Goal: Information Seeking & Learning: Check status

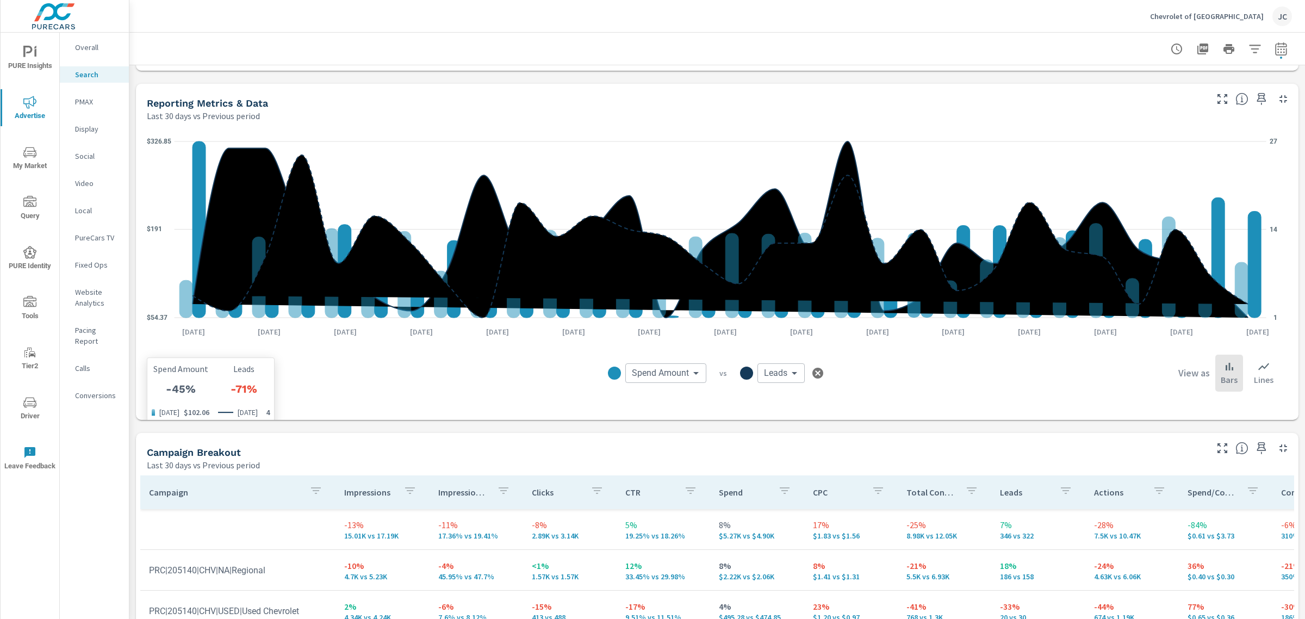
scroll to position [618, 0]
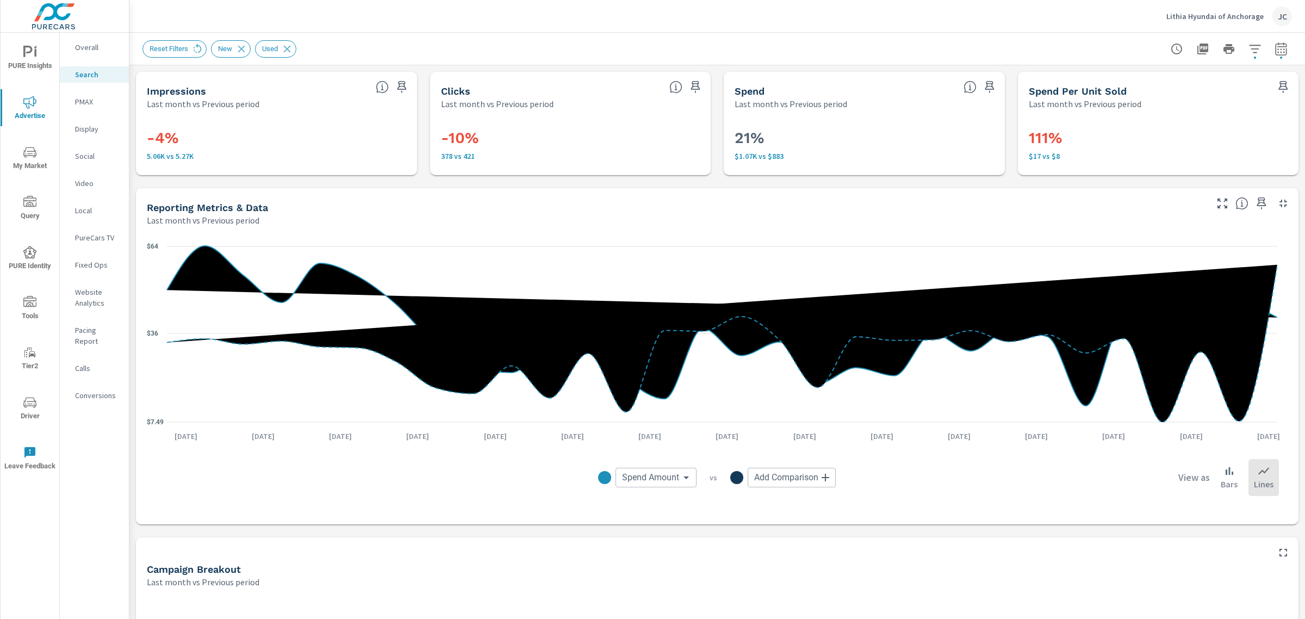
scroll to position [28, 0]
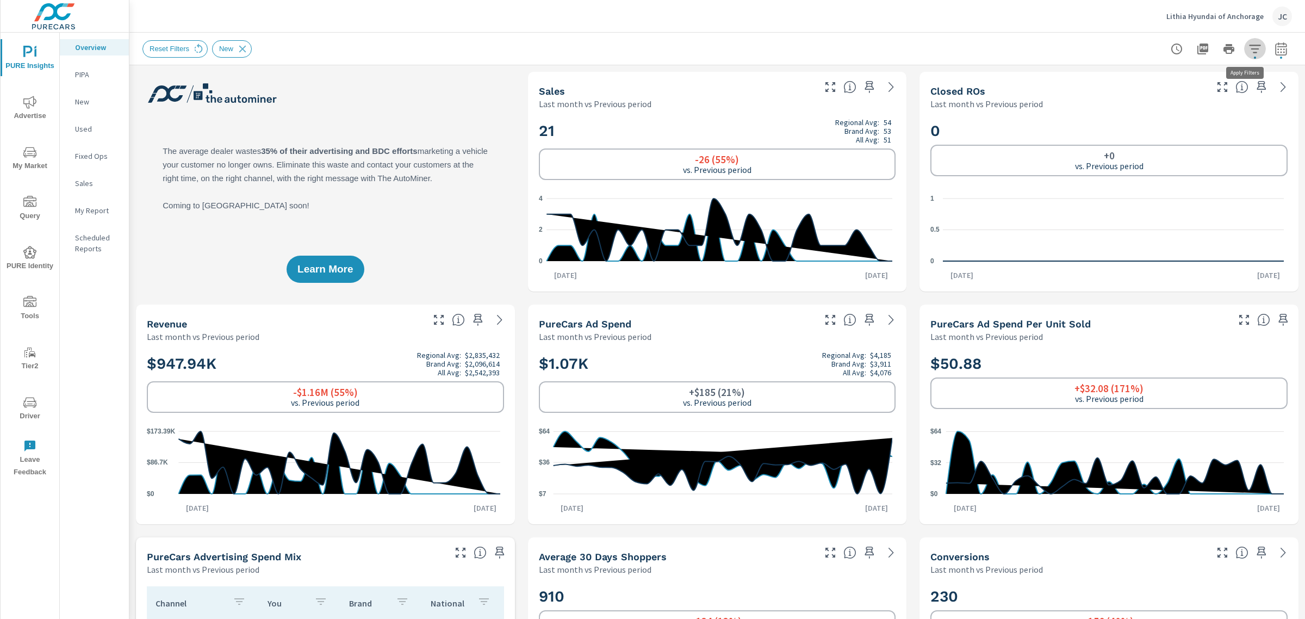
click at [1249, 49] on icon "button" at bounding box center [1254, 49] width 11 height 8
click at [1233, 72] on icon "filter options" at bounding box center [1231, 77] width 13 height 13
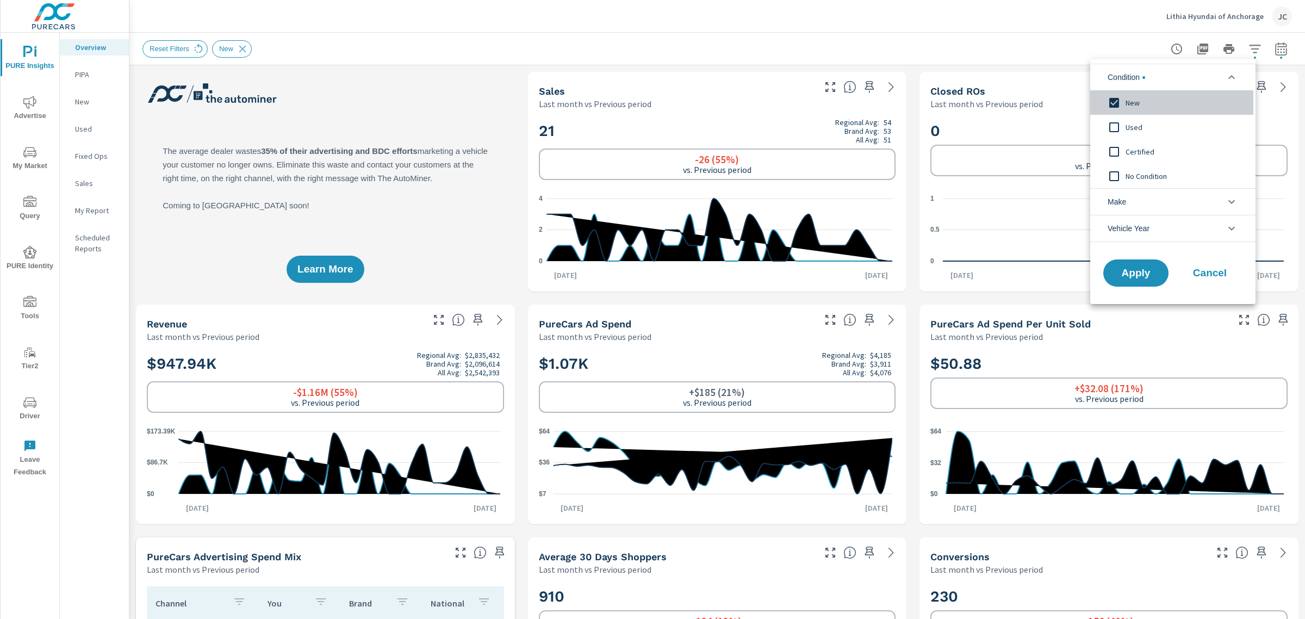
click at [1108, 102] on input "filter options" at bounding box center [1113, 102] width 23 height 23
click at [1115, 123] on input "filter options" at bounding box center [1113, 127] width 23 height 23
click at [1130, 275] on span "Apply" at bounding box center [1135, 273] width 45 height 10
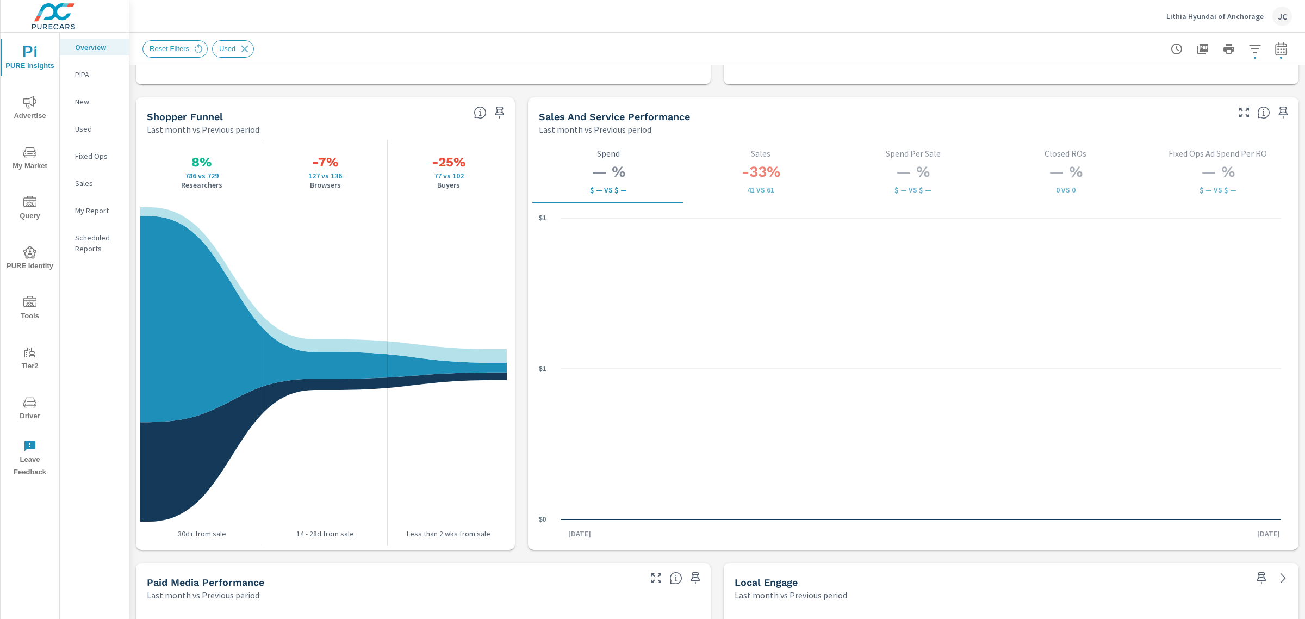
scroll to position [1305, 0]
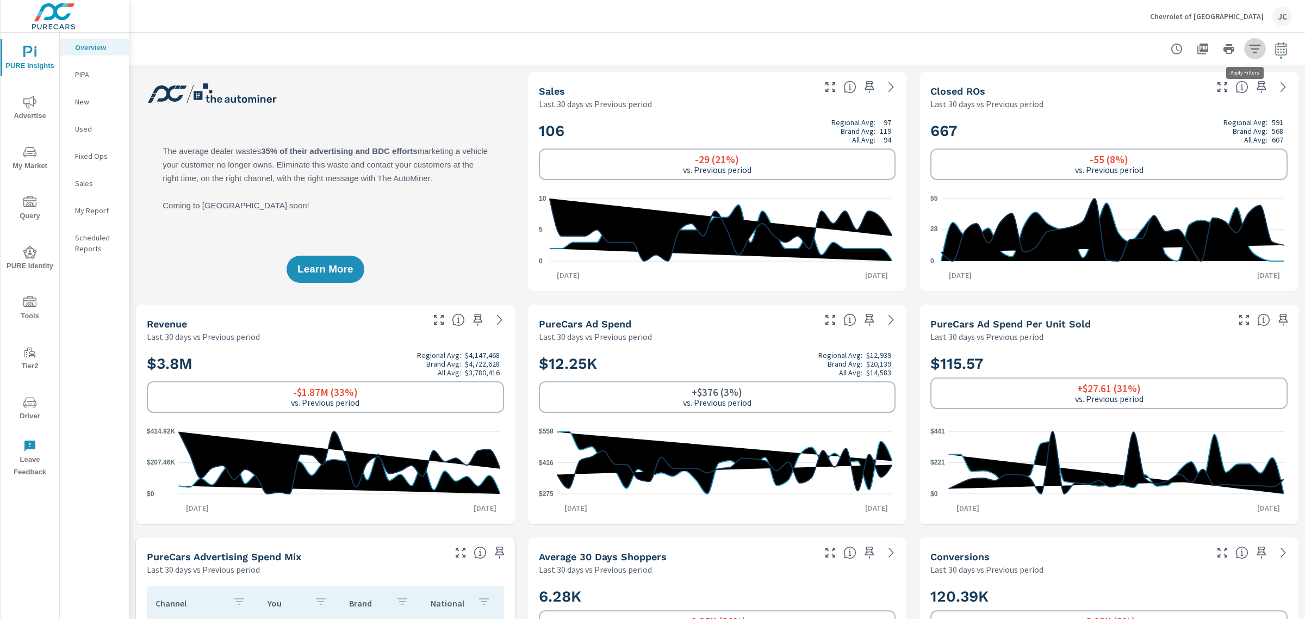
click at [1248, 53] on icon "button" at bounding box center [1254, 48] width 13 height 13
click at [1231, 80] on icon "filter options" at bounding box center [1231, 77] width 13 height 13
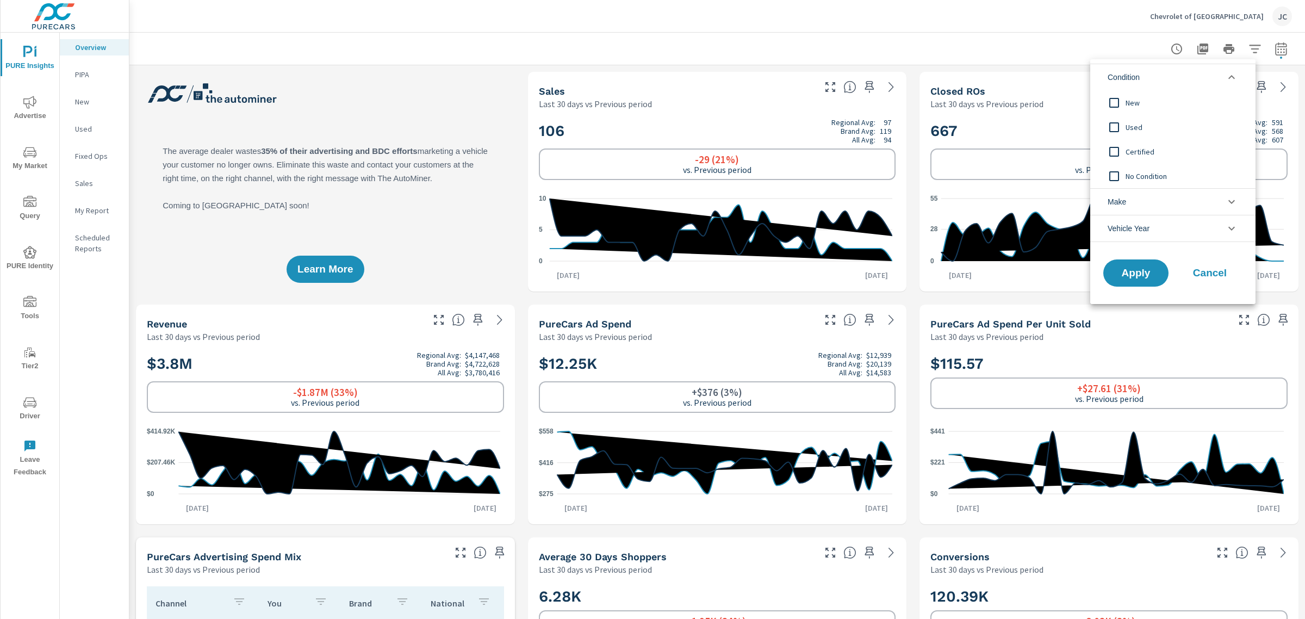
click at [1116, 104] on input "filter options" at bounding box center [1113, 102] width 23 height 23
click at [1129, 272] on span "Apply" at bounding box center [1135, 273] width 45 height 10
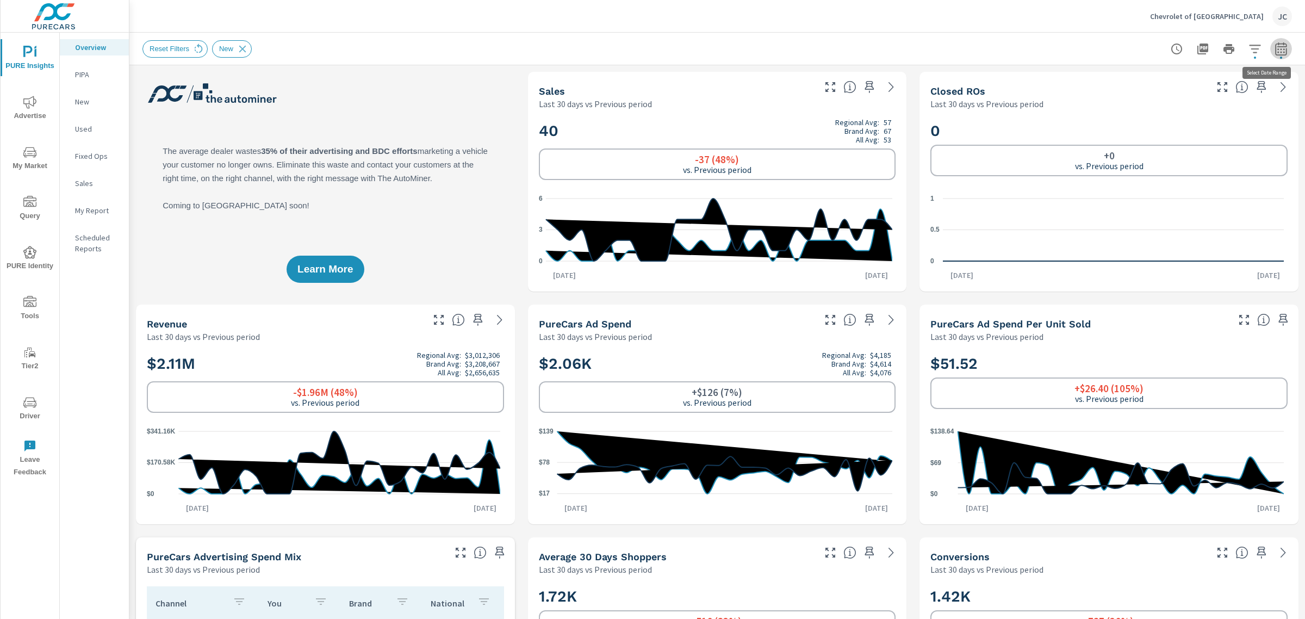
click at [1277, 49] on icon "button" at bounding box center [1280, 50] width 7 height 4
select select "Last 30 days"
select select "Previous period"
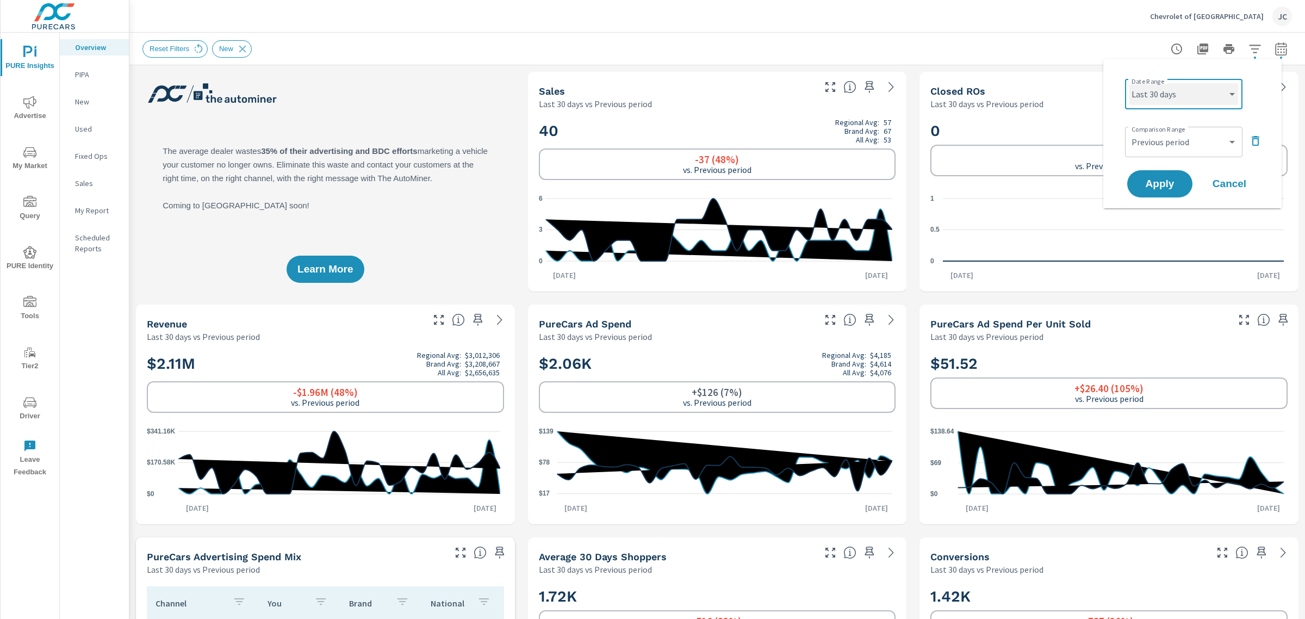
click at [1231, 94] on select "Custom Yesterday Last week Last 7 days Last 14 days Last 30 days Last 45 days L…" at bounding box center [1183, 94] width 109 height 22
click at [734, 39] on div "Reset Filters New" at bounding box center [716, 49] width 1149 height 32
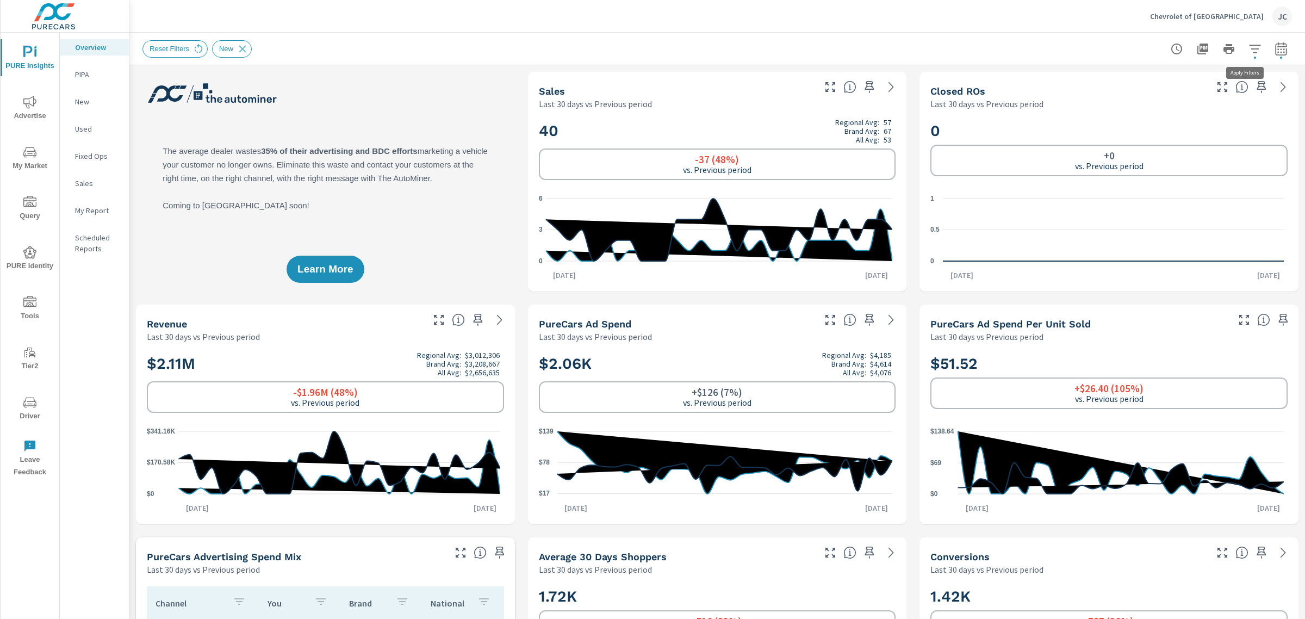
click at [1252, 50] on button "button" at bounding box center [1255, 49] width 22 height 22
click at [1216, 71] on li "Condition" at bounding box center [1172, 77] width 165 height 27
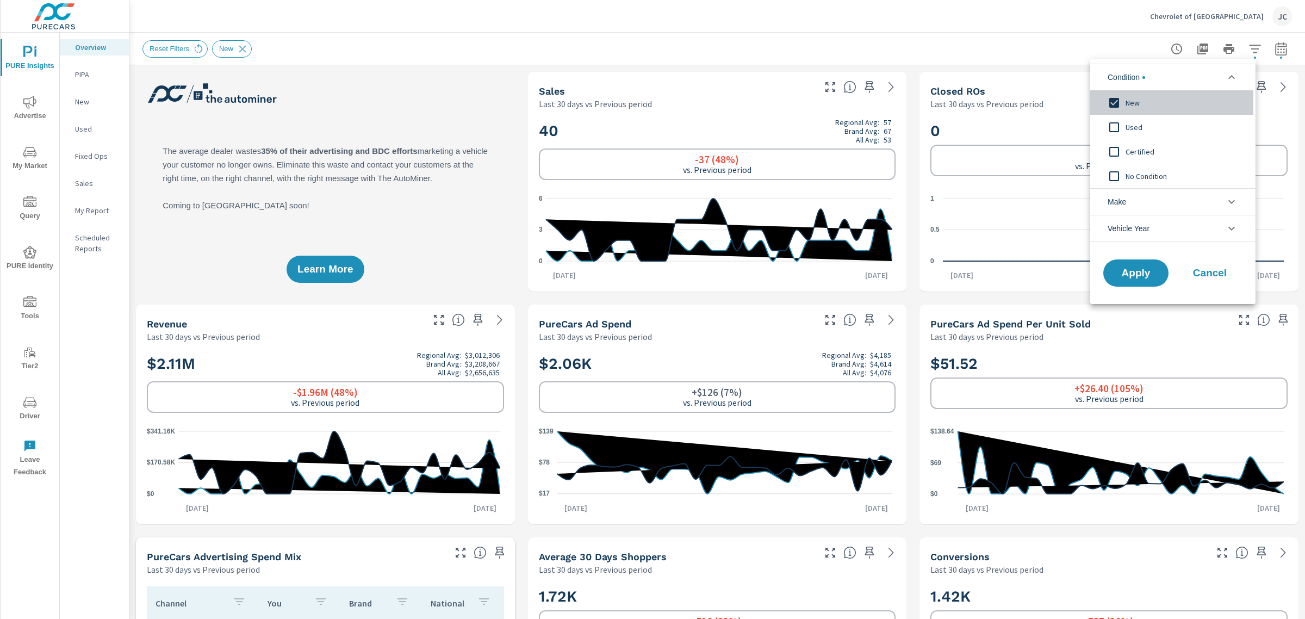
click at [1117, 97] on input "filter options" at bounding box center [1113, 102] width 23 height 23
click at [1111, 123] on input "filter options" at bounding box center [1113, 127] width 23 height 23
click at [1119, 271] on span "Apply" at bounding box center [1135, 273] width 45 height 10
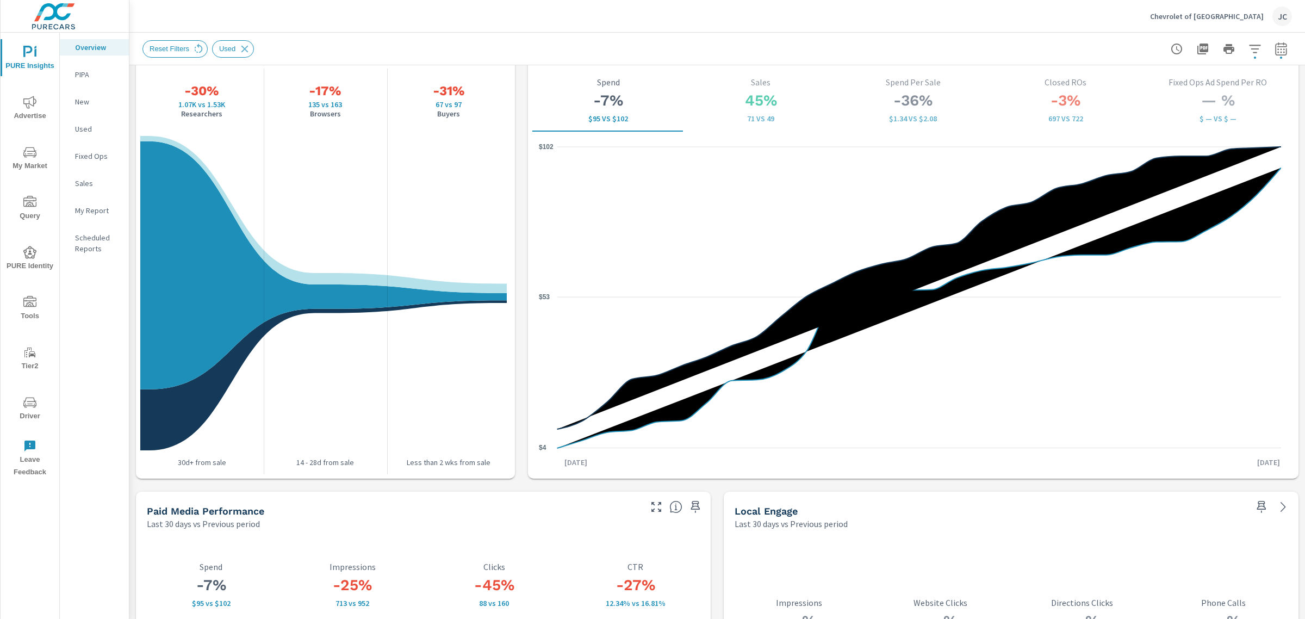
scroll to position [1431, 0]
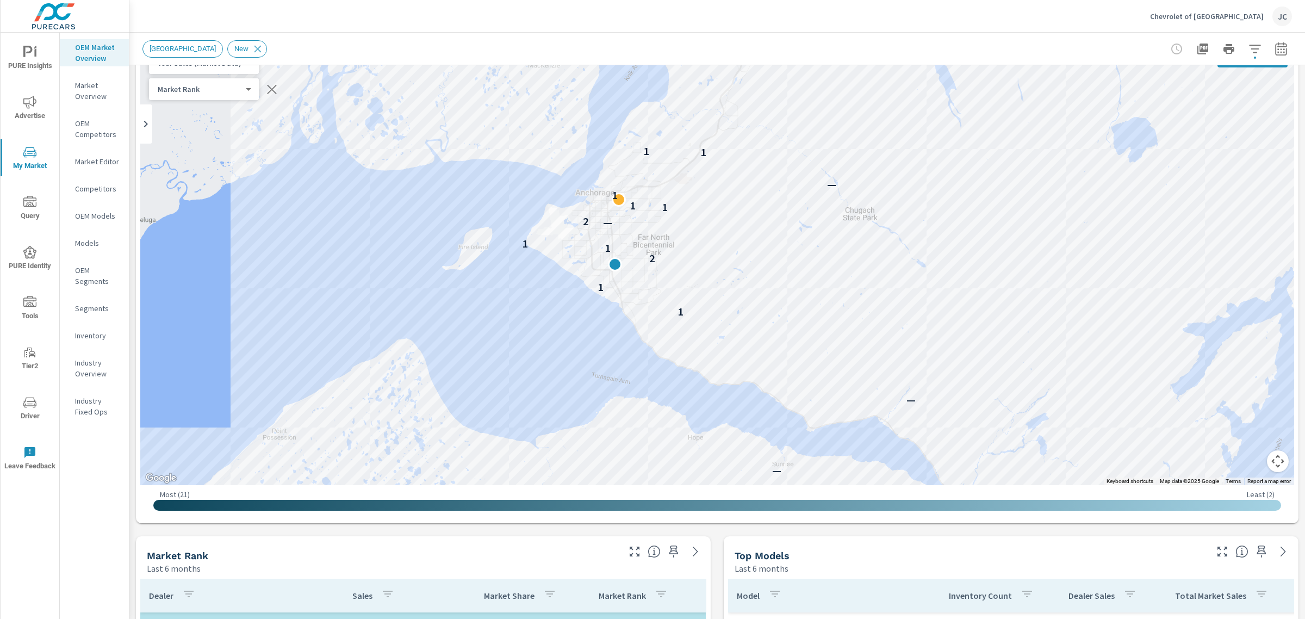
scroll to position [61, 0]
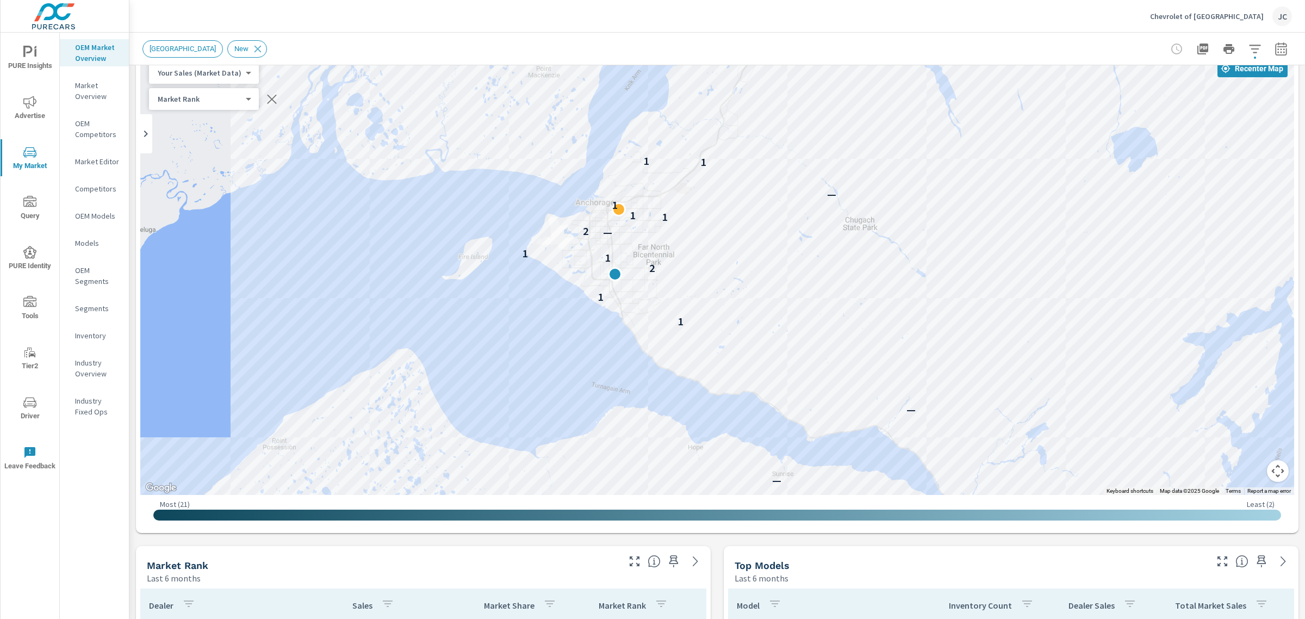
click at [1243, 64] on header "New Market Area New" at bounding box center [716, 49] width 1175 height 33
click at [1239, 73] on button "Recenter Map" at bounding box center [1252, 68] width 70 height 17
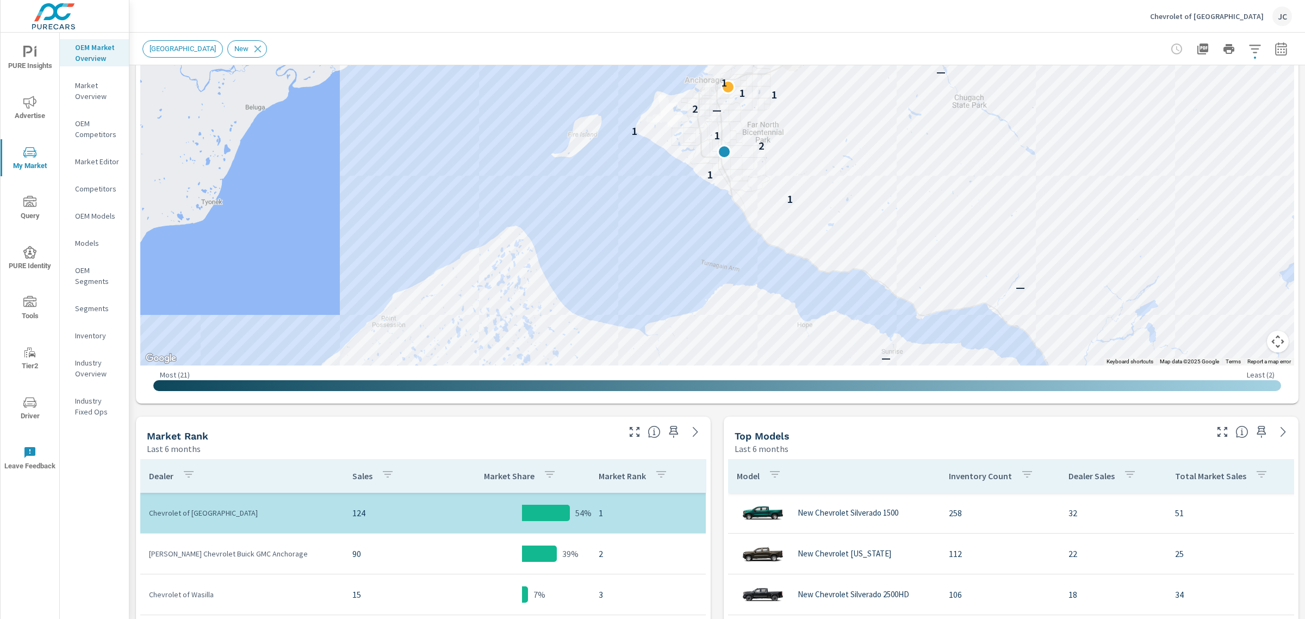
scroll to position [130, 0]
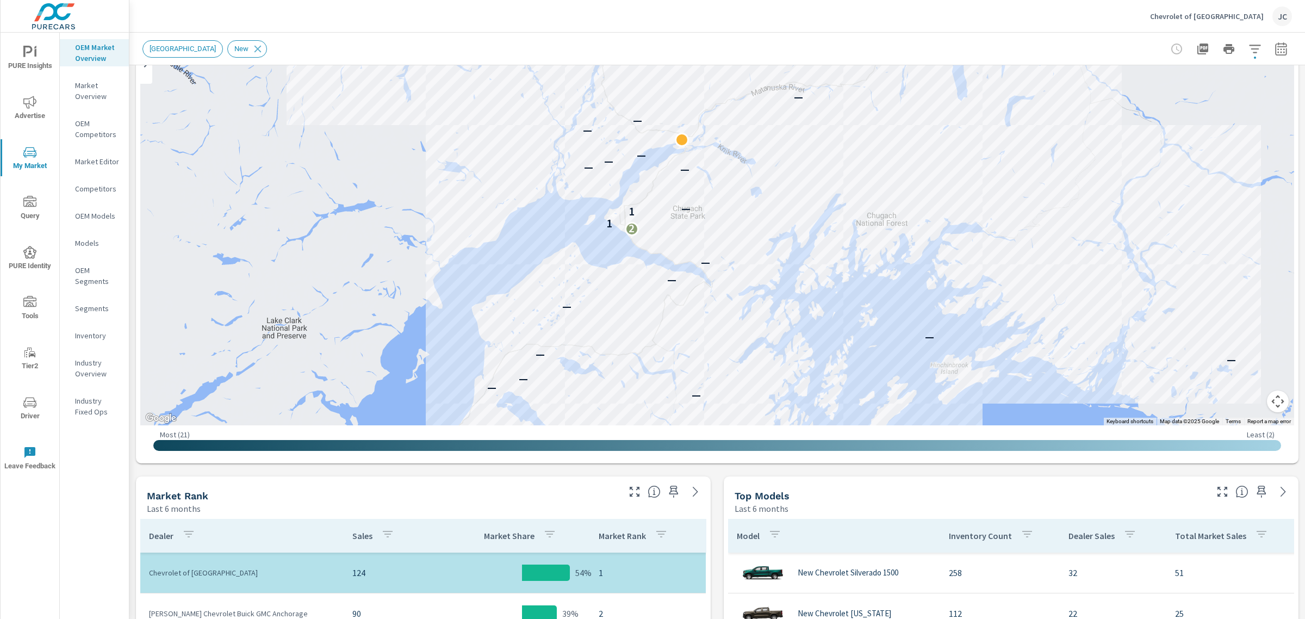
drag, startPoint x: 1169, startPoint y: 123, endPoint x: 727, endPoint y: 159, distance: 444.0
click at [727, 159] on div "— — — — — — — — — — — — — — — — — 2 1 1 — — — — — — — — — — — — — — — — — —" at bounding box center [717, 204] width 1154 height 441
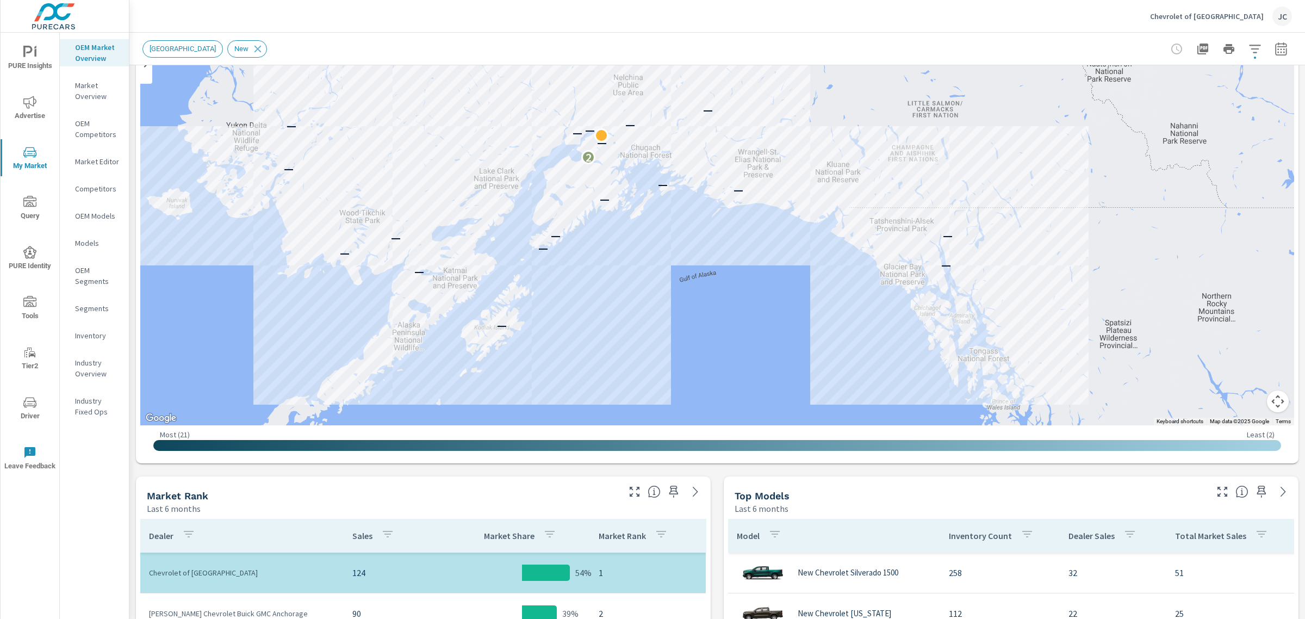
drag, startPoint x: 1069, startPoint y: 121, endPoint x: 748, endPoint y: 102, distance: 321.3
click at [748, 102] on div "— — — — — — — — — — — — — 2 — — — — — — — — — — — — — — —" at bounding box center [717, 204] width 1154 height 441
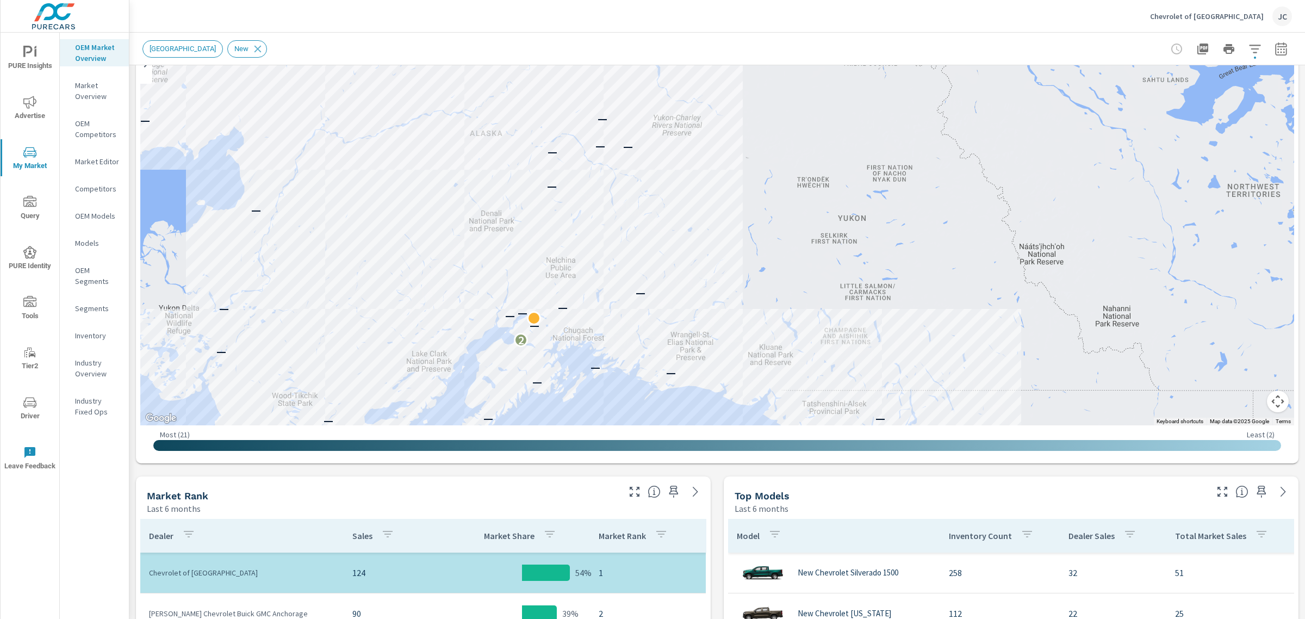
drag, startPoint x: 696, startPoint y: 244, endPoint x: 629, endPoint y: 427, distance: 195.7
click at [629, 427] on div "← Move left → Move right ↑ Move up ↓ Move down + Zoom in - Zoom out Home Jump l…" at bounding box center [717, 221] width 1154 height 475
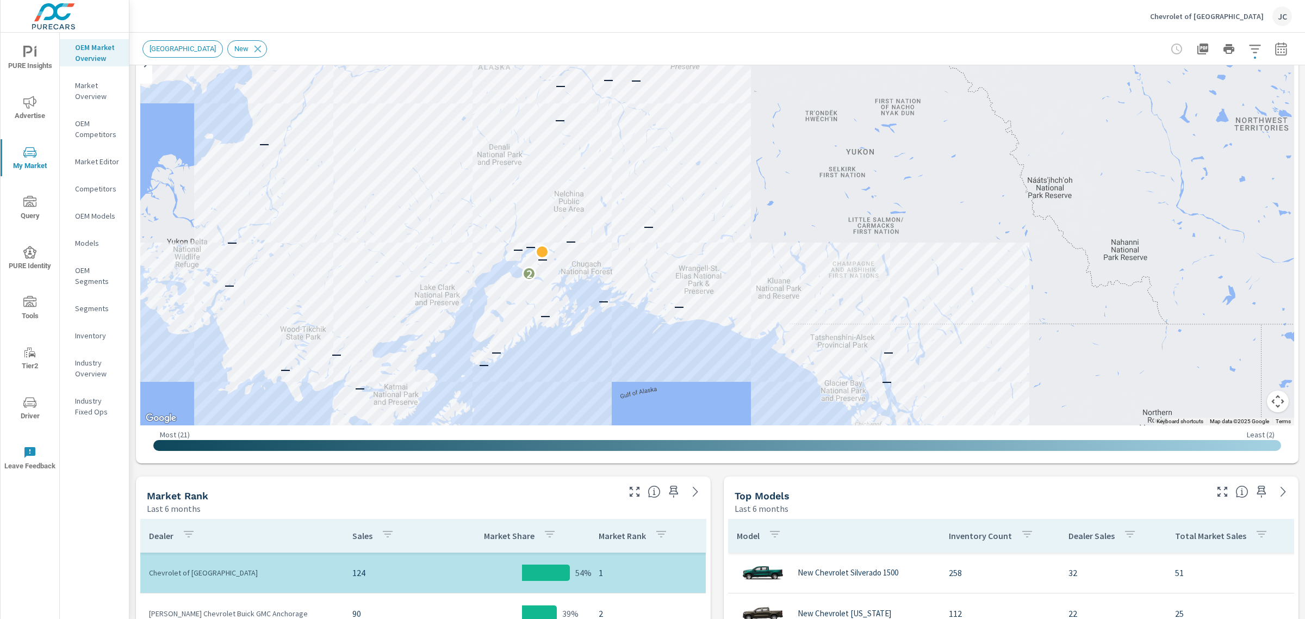
drag, startPoint x: 702, startPoint y: 277, endPoint x: 710, endPoint y: 205, distance: 72.8
click at [710, 205] on div "— — — — — — — — — — — — — 2 — — — — — — — — — — — — — — —" at bounding box center [717, 204] width 1154 height 441
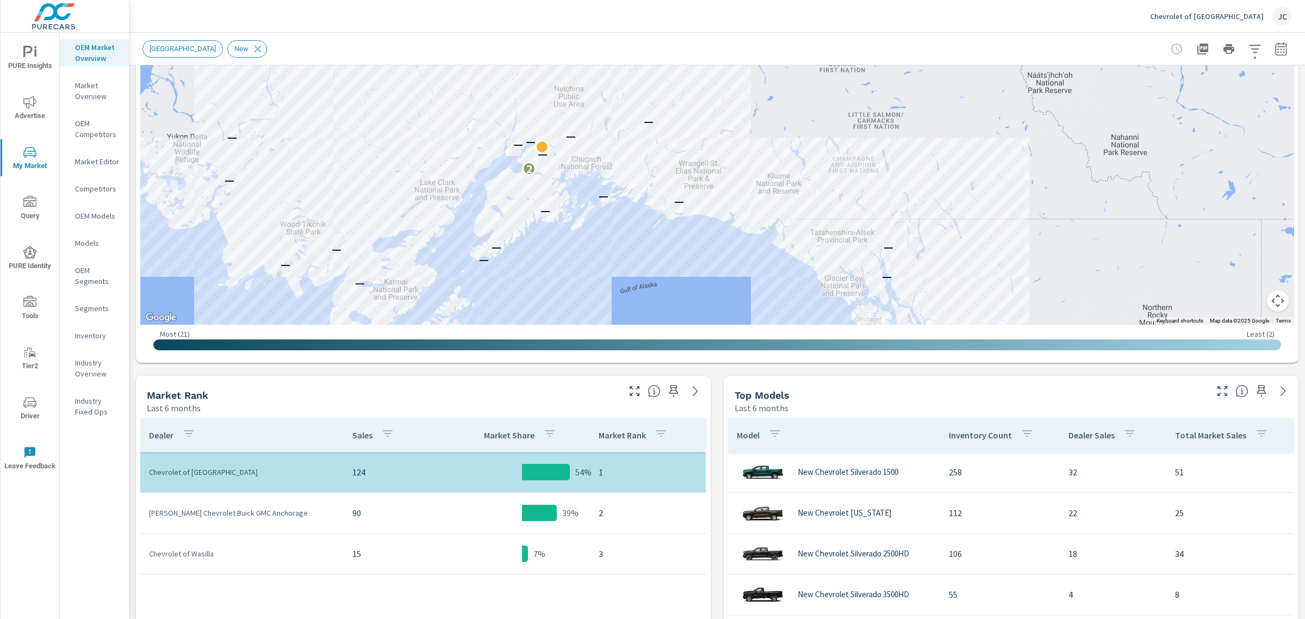
scroll to position [216, 0]
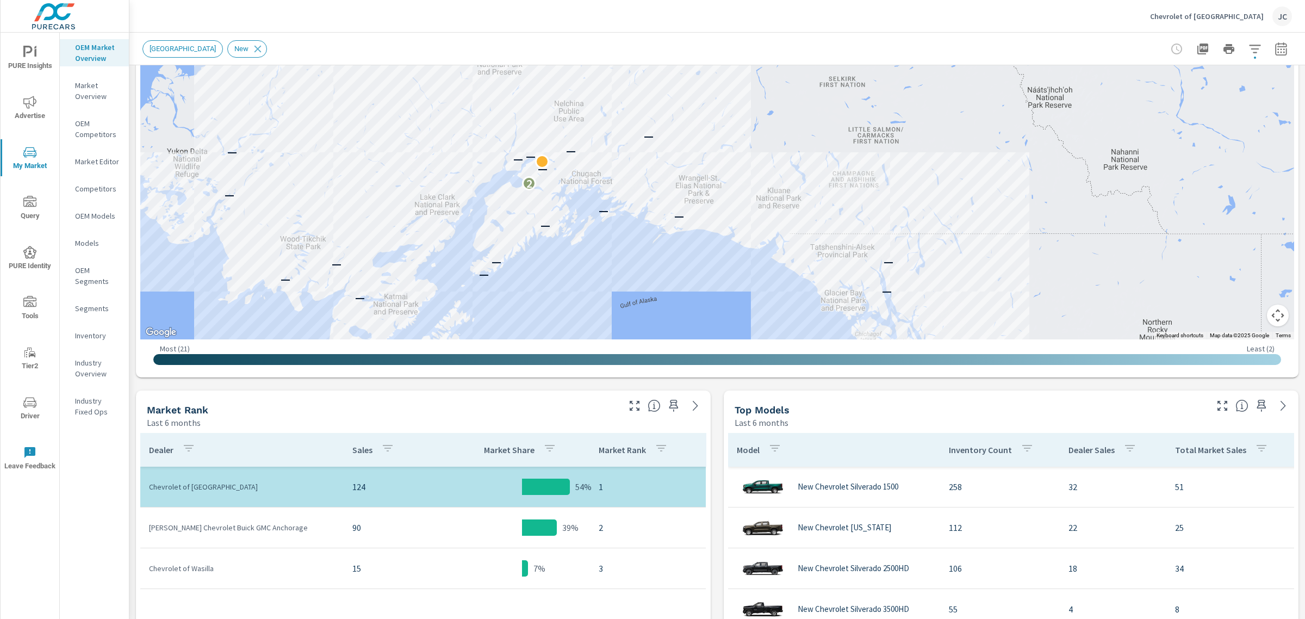
click at [1270, 319] on button "Map camera controls" at bounding box center [1278, 315] width 22 height 22
click at [1270, 314] on button "Map camera controls" at bounding box center [1278, 315] width 22 height 22
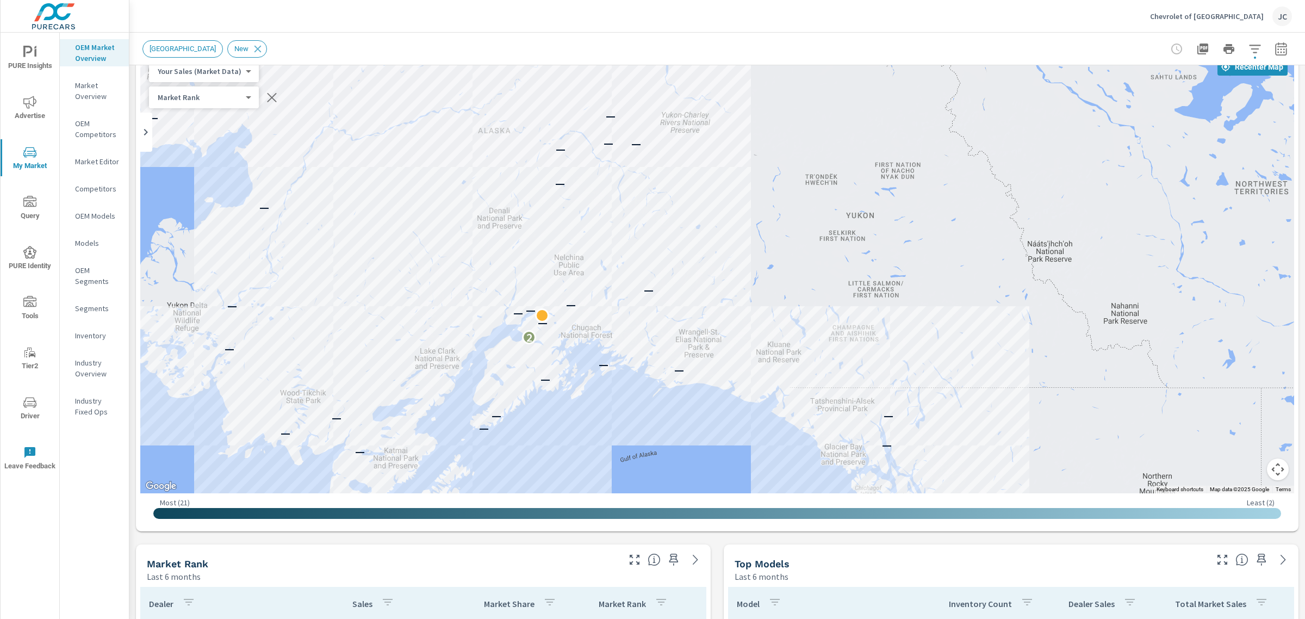
scroll to position [17, 0]
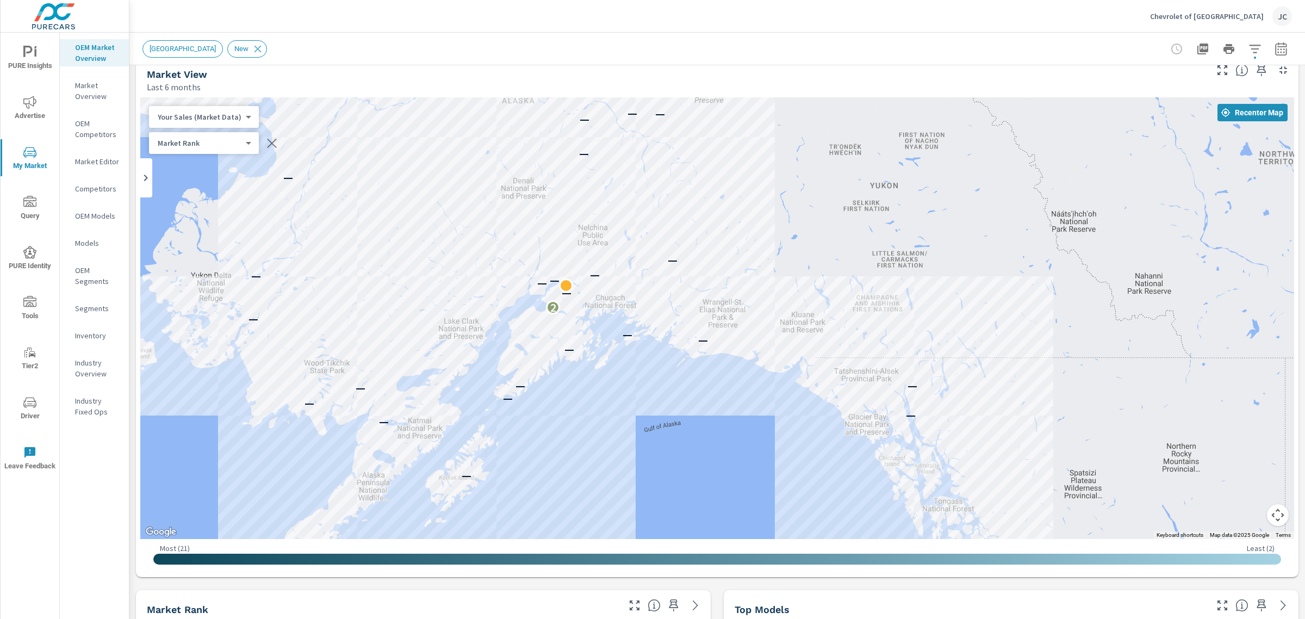
drag, startPoint x: 734, startPoint y: 249, endPoint x: 757, endPoint y: 169, distance: 83.1
click at [757, 169] on div "— — — — — — — — — — — — — 2 — — — — — — — — — — — — — — —" at bounding box center [717, 317] width 1154 height 441
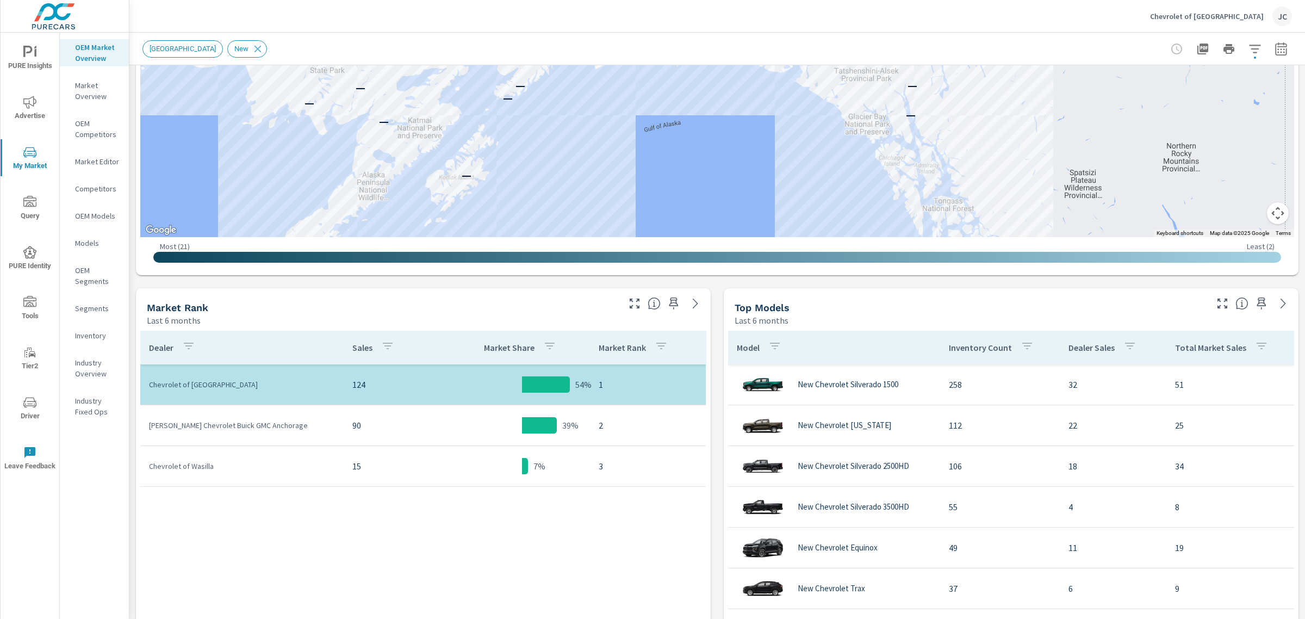
scroll to position [294, 0]
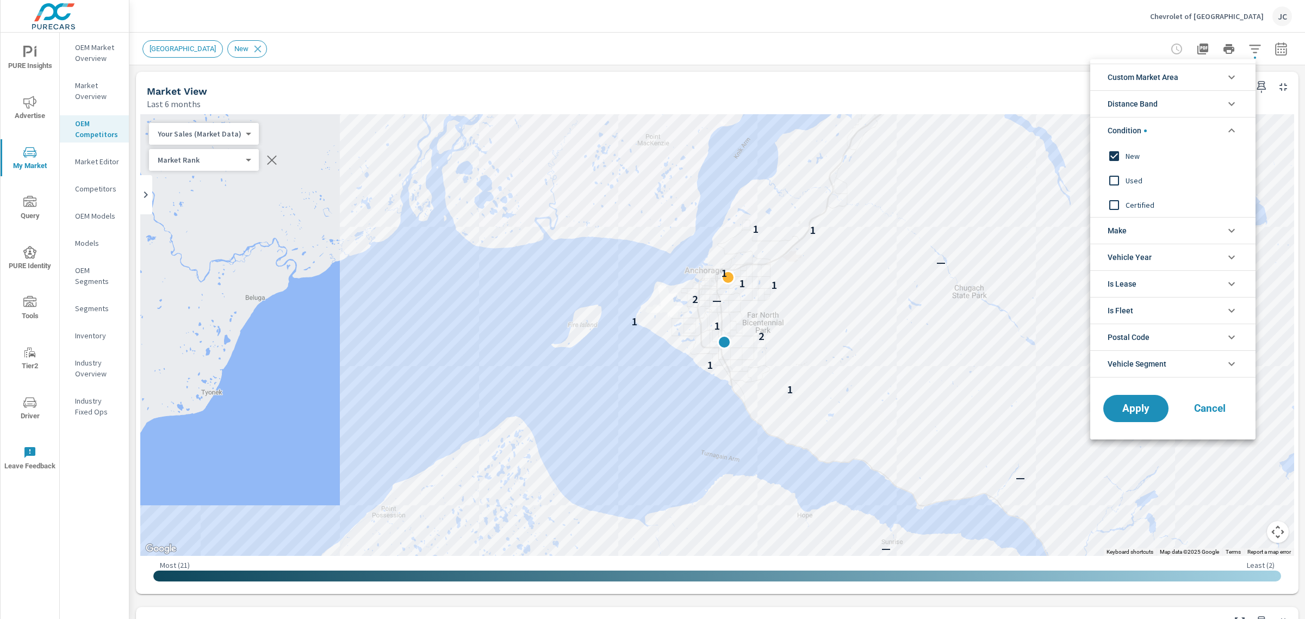
scroll to position [397, 0]
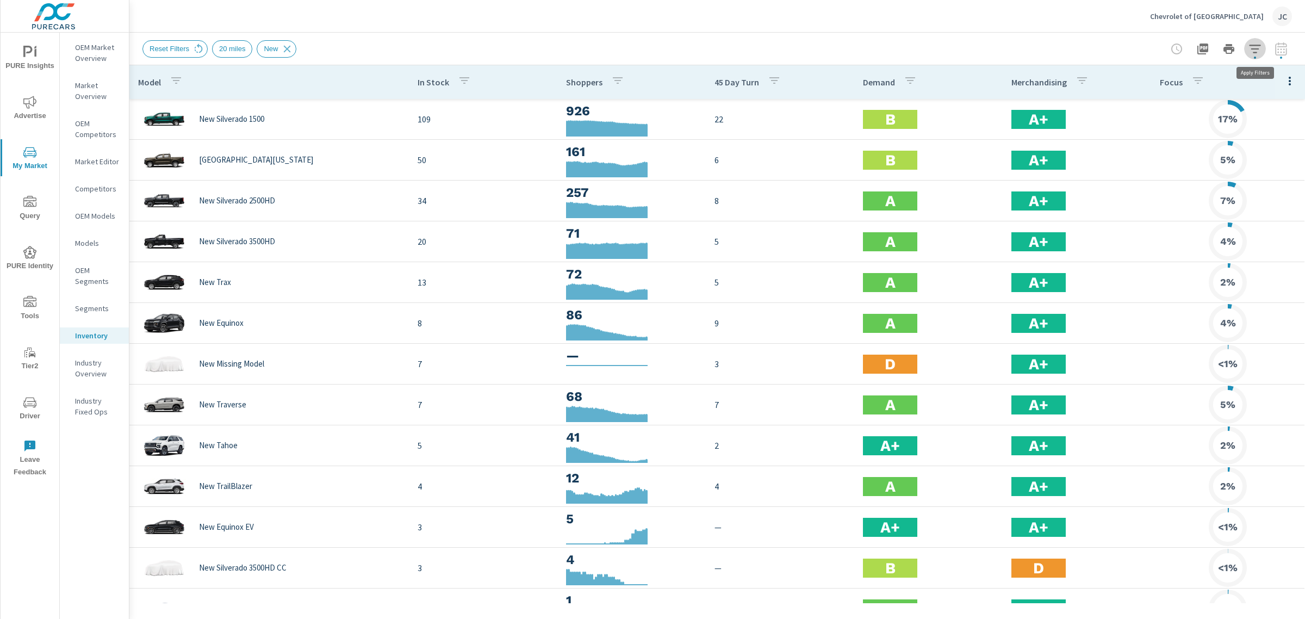
click at [1261, 49] on icon "button" at bounding box center [1254, 48] width 13 height 13
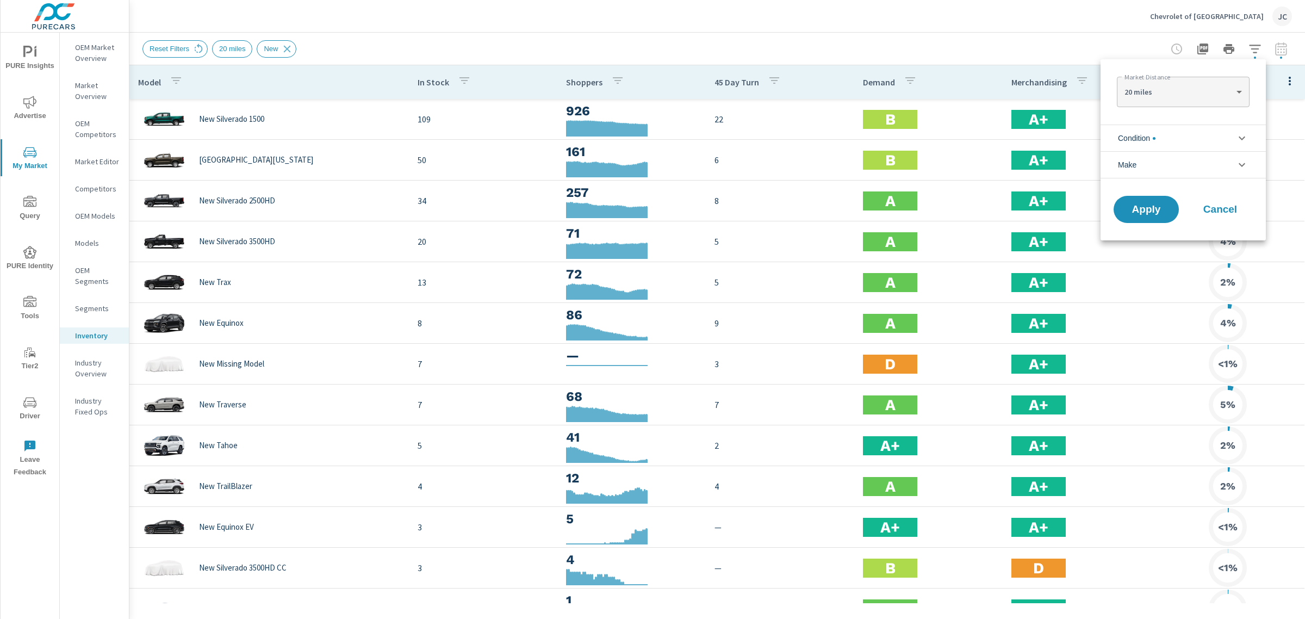
click at [1221, 139] on li "Condition" at bounding box center [1182, 137] width 165 height 27
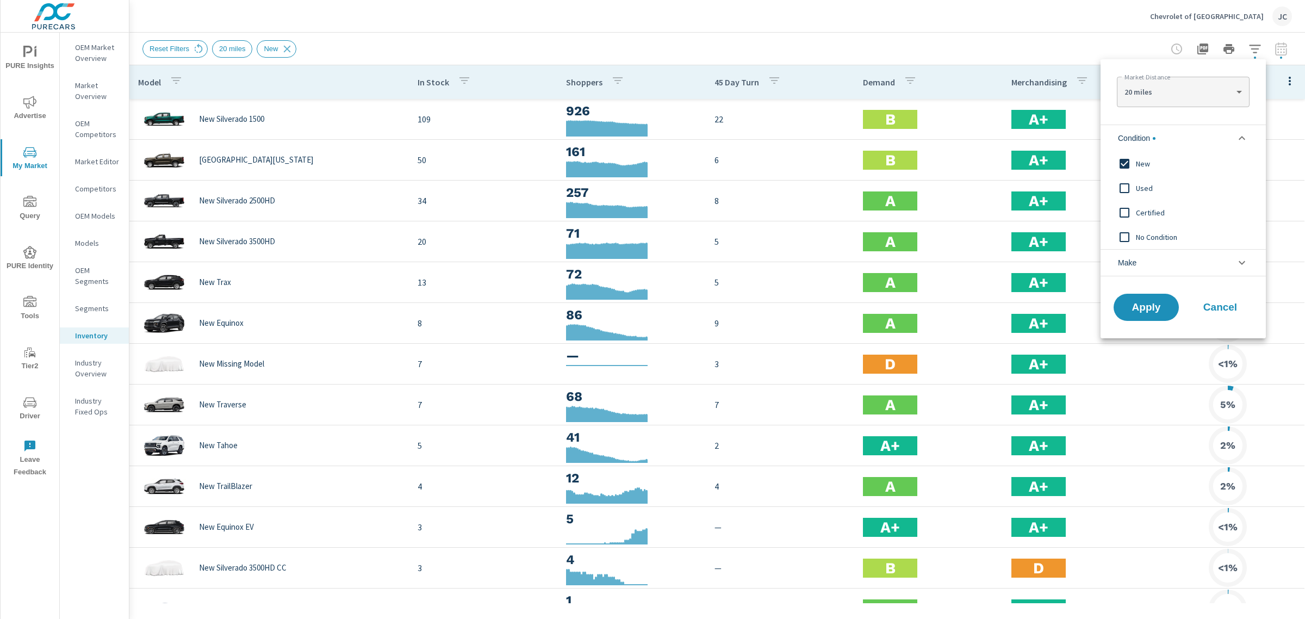
click at [1121, 158] on input "filter options" at bounding box center [1124, 163] width 23 height 23
click at [1121, 181] on input "filter options" at bounding box center [1124, 188] width 23 height 23
click at [1138, 308] on span "Apply" at bounding box center [1146, 307] width 45 height 10
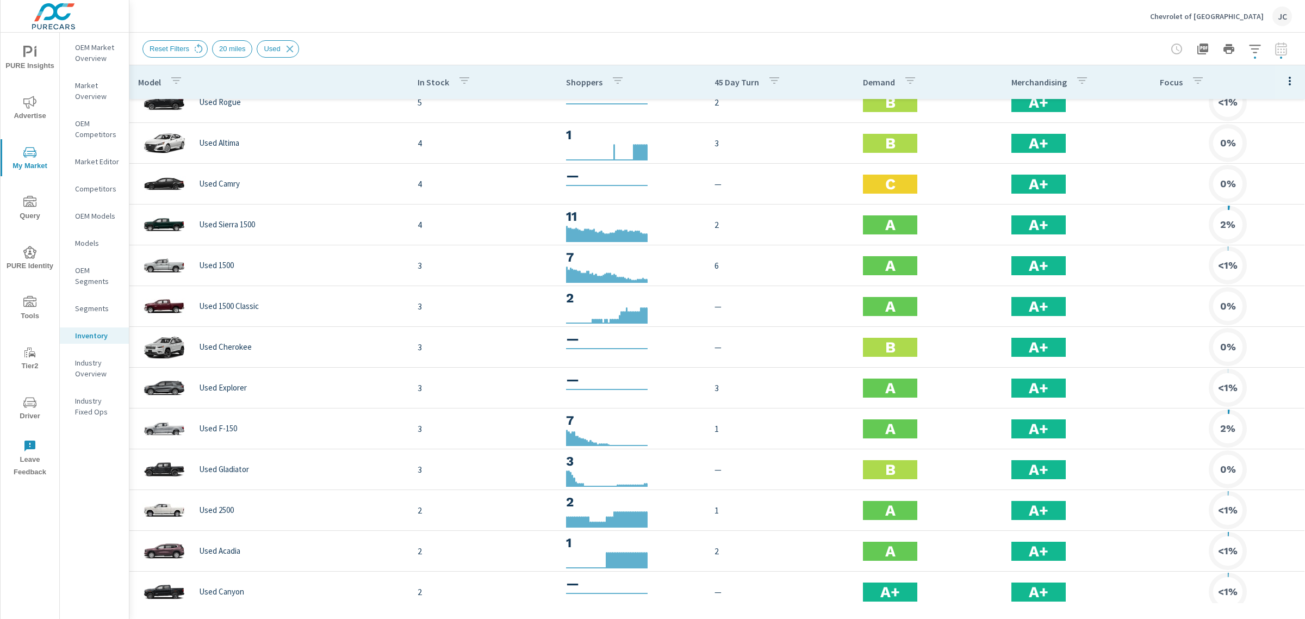
scroll to position [202, 0]
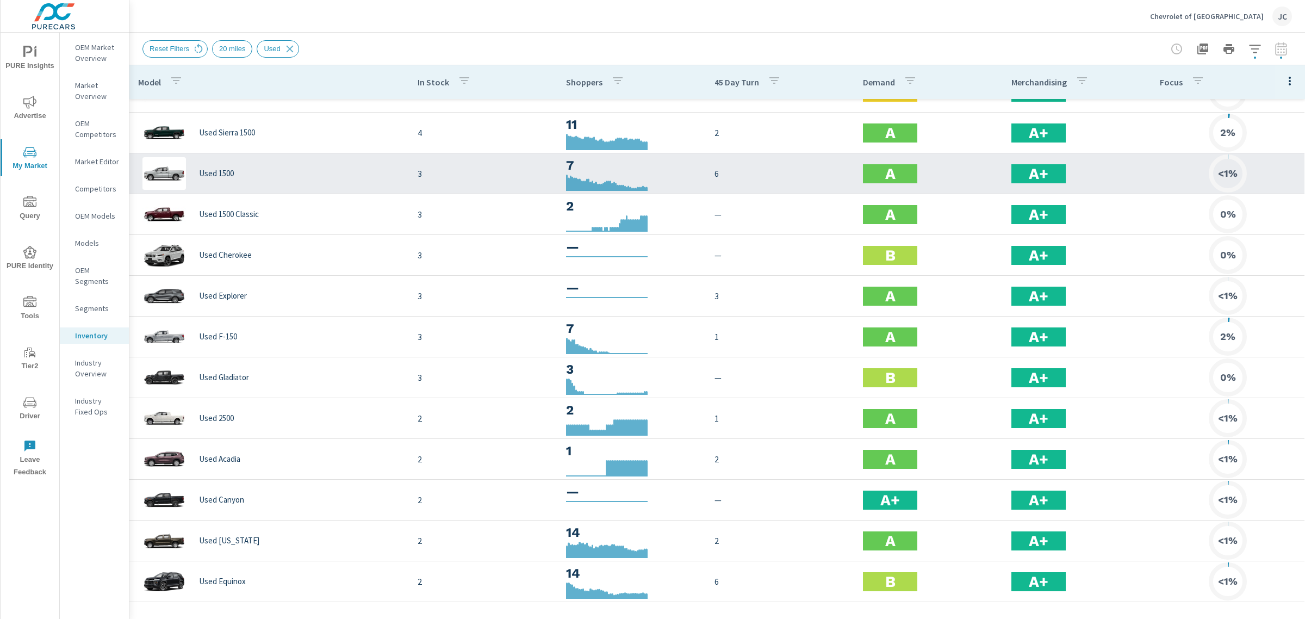
scroll to position [133, 0]
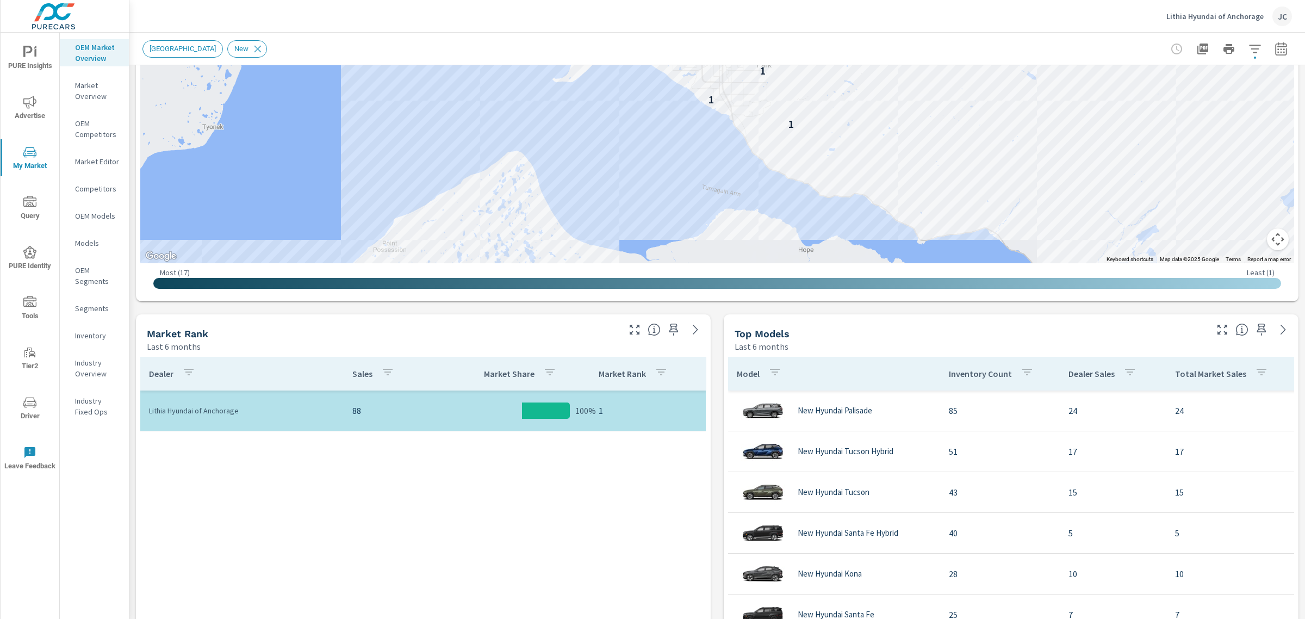
scroll to position [193, 0]
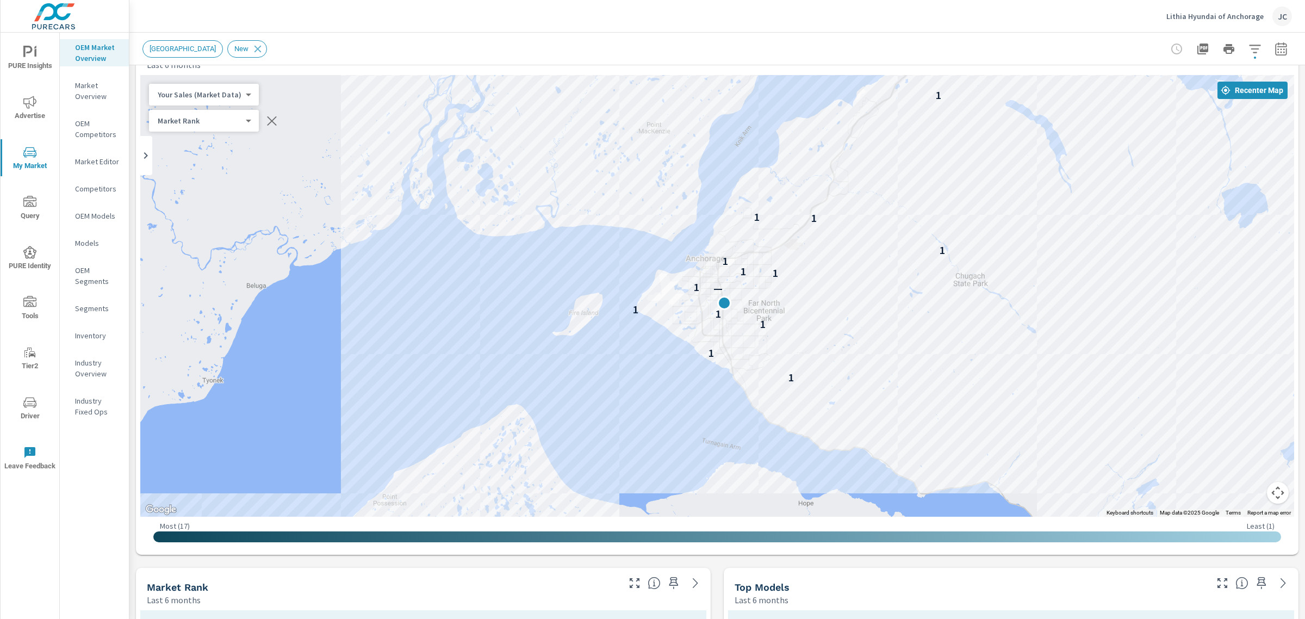
scroll to position [33, 0]
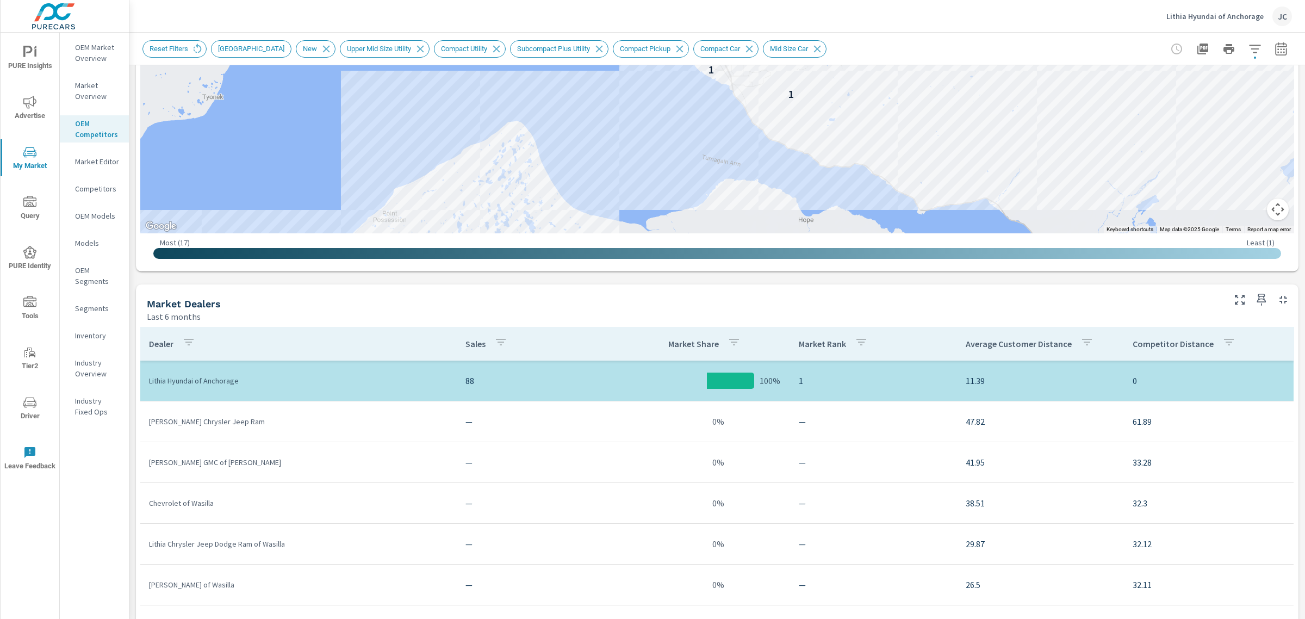
scroll to position [410, 0]
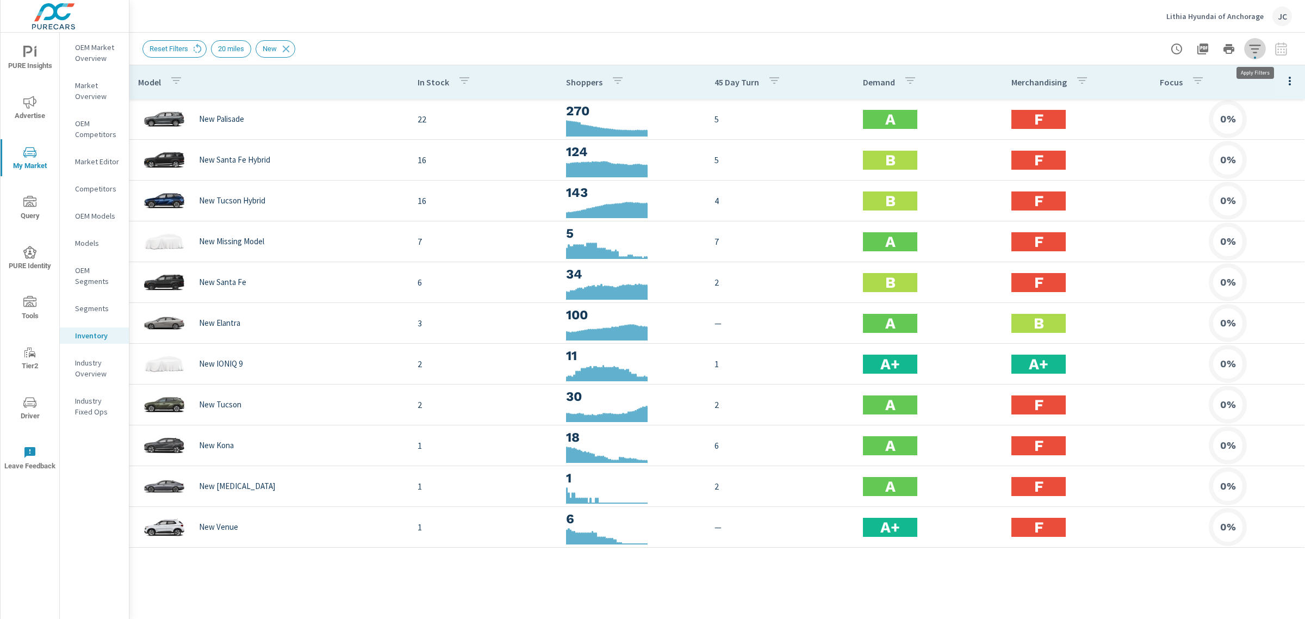
click at [1253, 49] on icon "button" at bounding box center [1254, 48] width 13 height 13
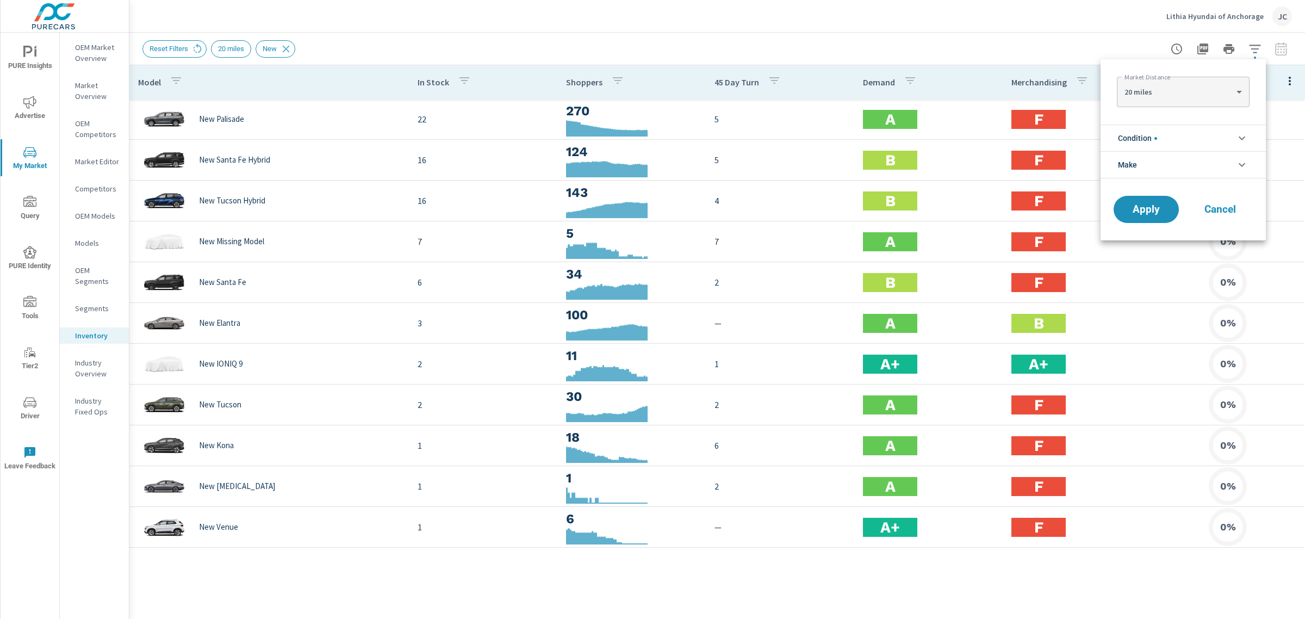
click at [1229, 137] on li "Condition" at bounding box center [1182, 137] width 165 height 27
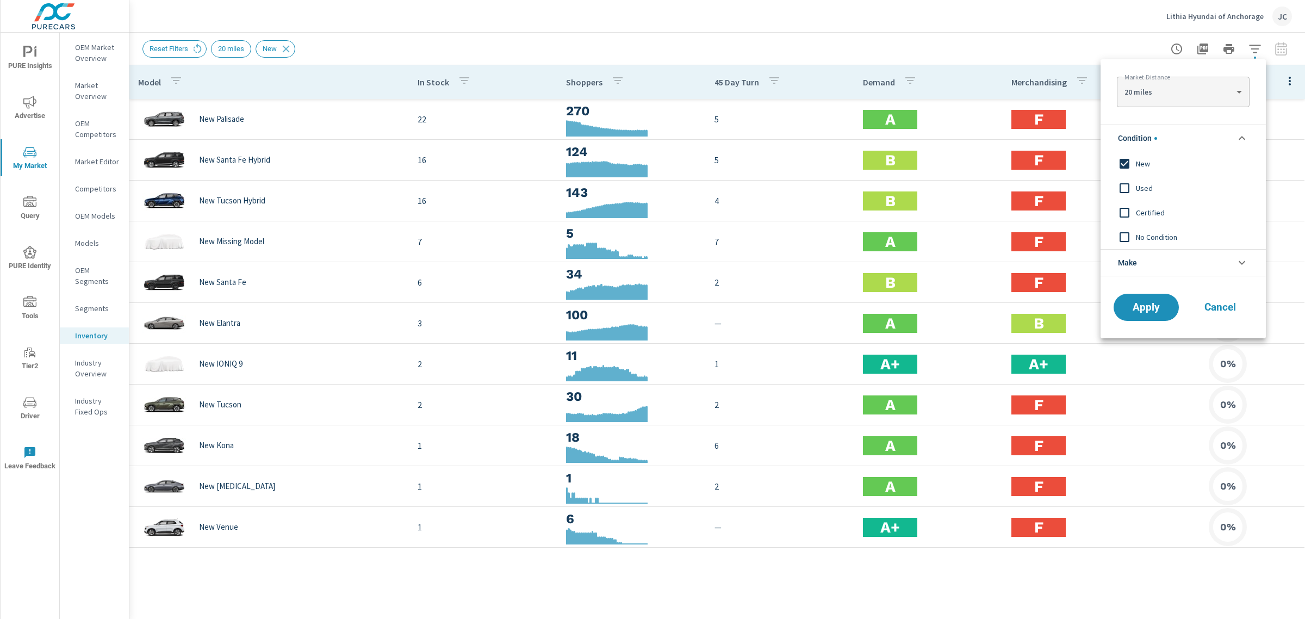
click at [971, 11] on div at bounding box center [652, 309] width 1305 height 619
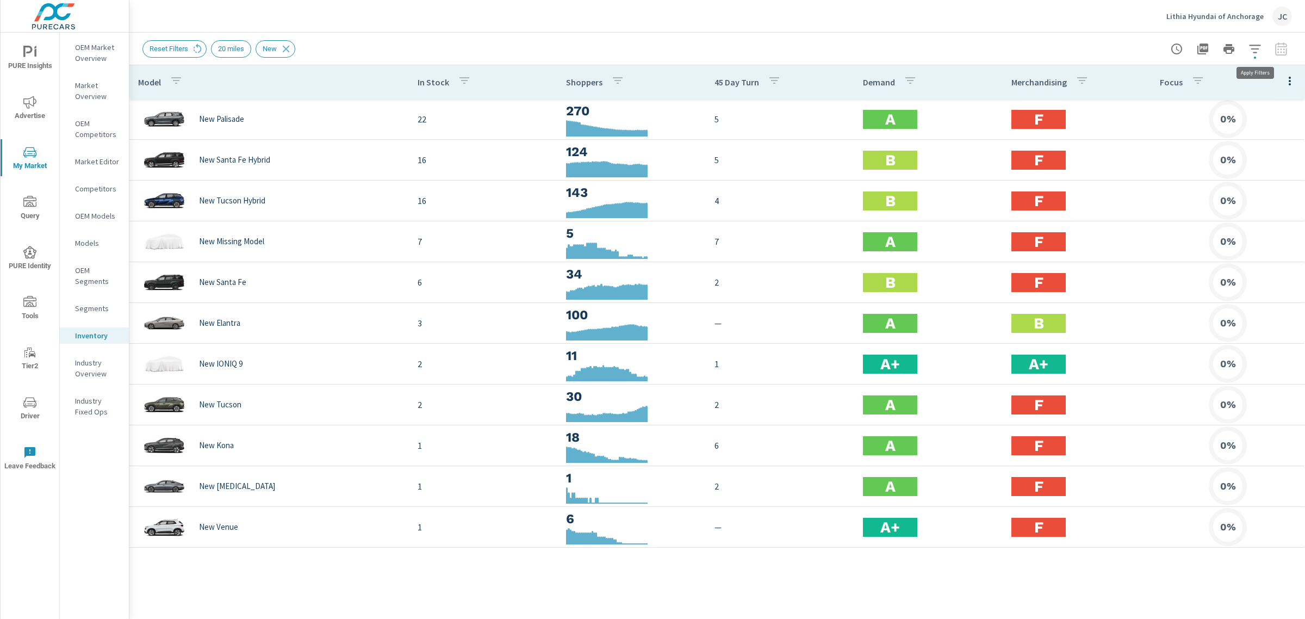
click at [1262, 49] on button "button" at bounding box center [1255, 49] width 22 height 22
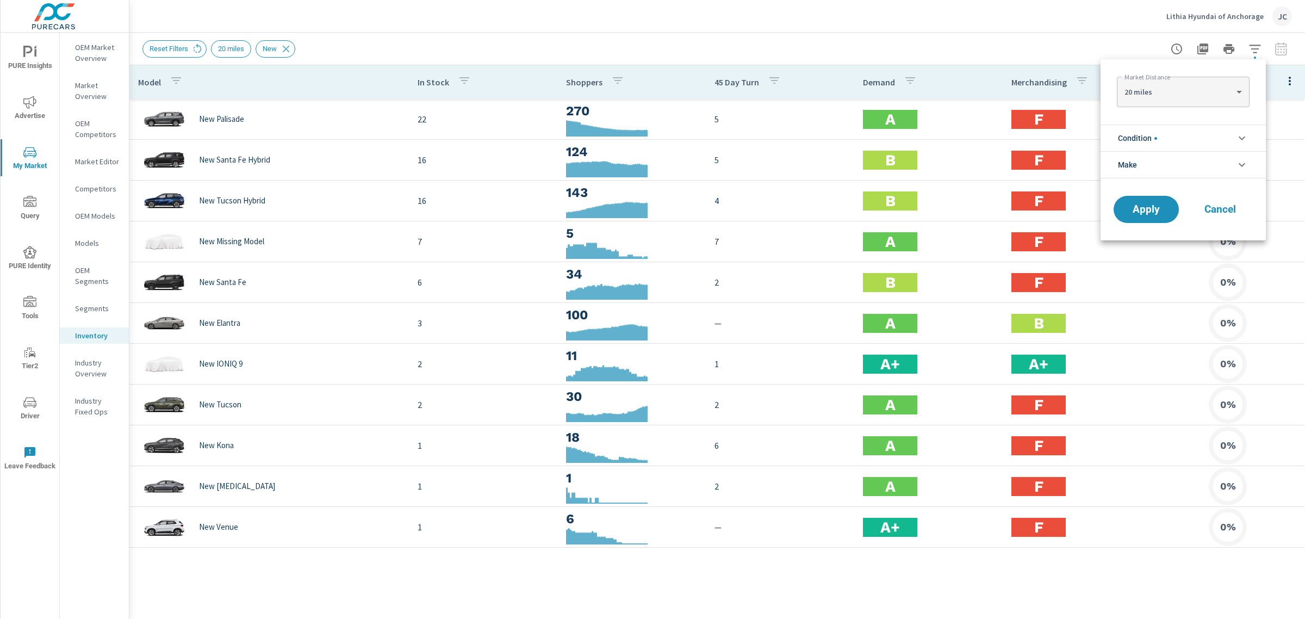
click at [1238, 133] on icon "filter options" at bounding box center [1241, 138] width 13 height 13
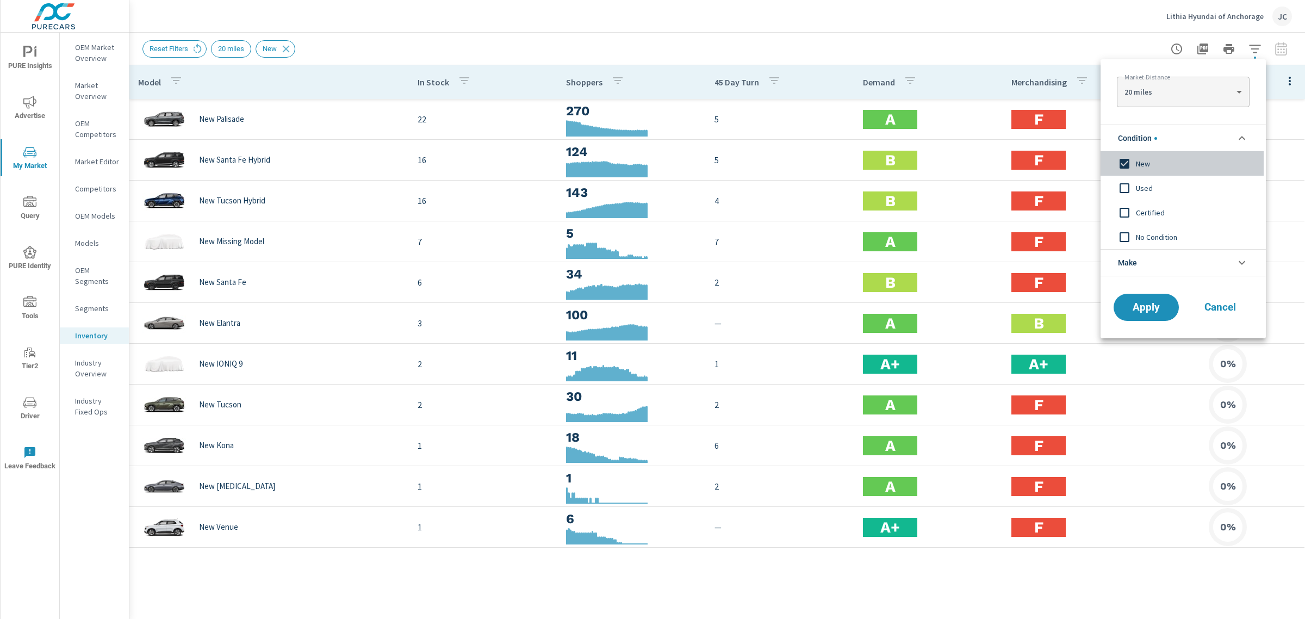
click at [1125, 163] on input "filter options" at bounding box center [1124, 163] width 23 height 23
click at [1125, 185] on input "filter options" at bounding box center [1124, 188] width 23 height 23
click at [1149, 313] on span "Apply" at bounding box center [1146, 307] width 45 height 10
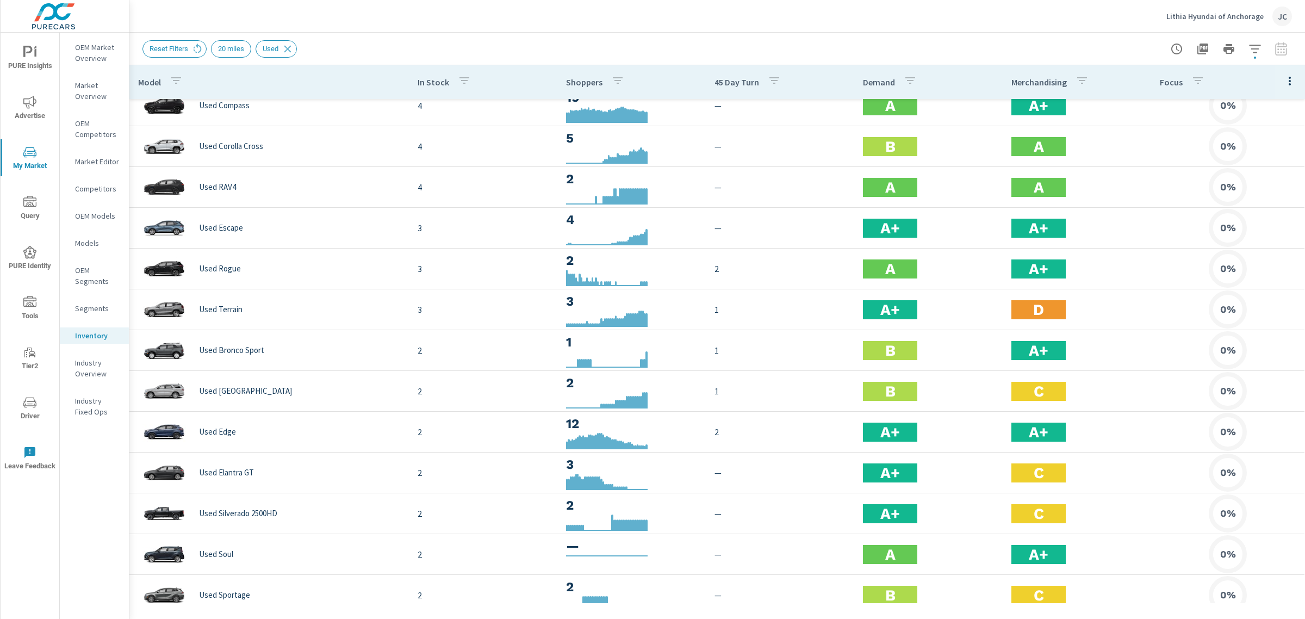
scroll to position [79, 0]
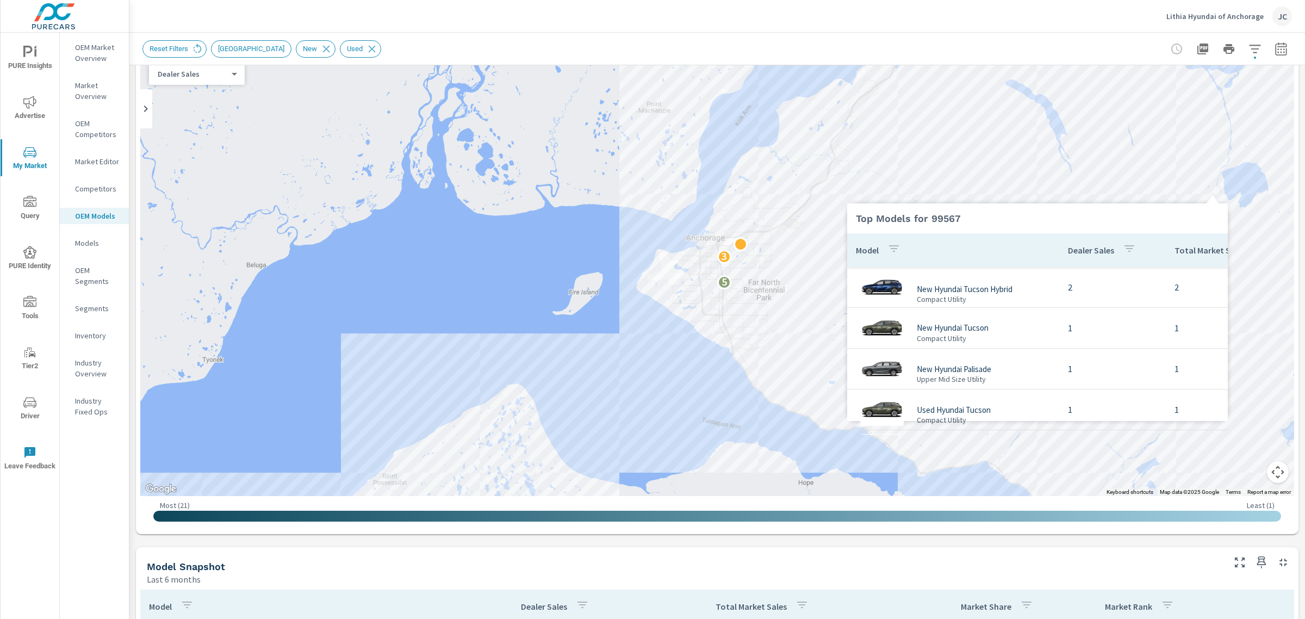
scroll to position [52, 0]
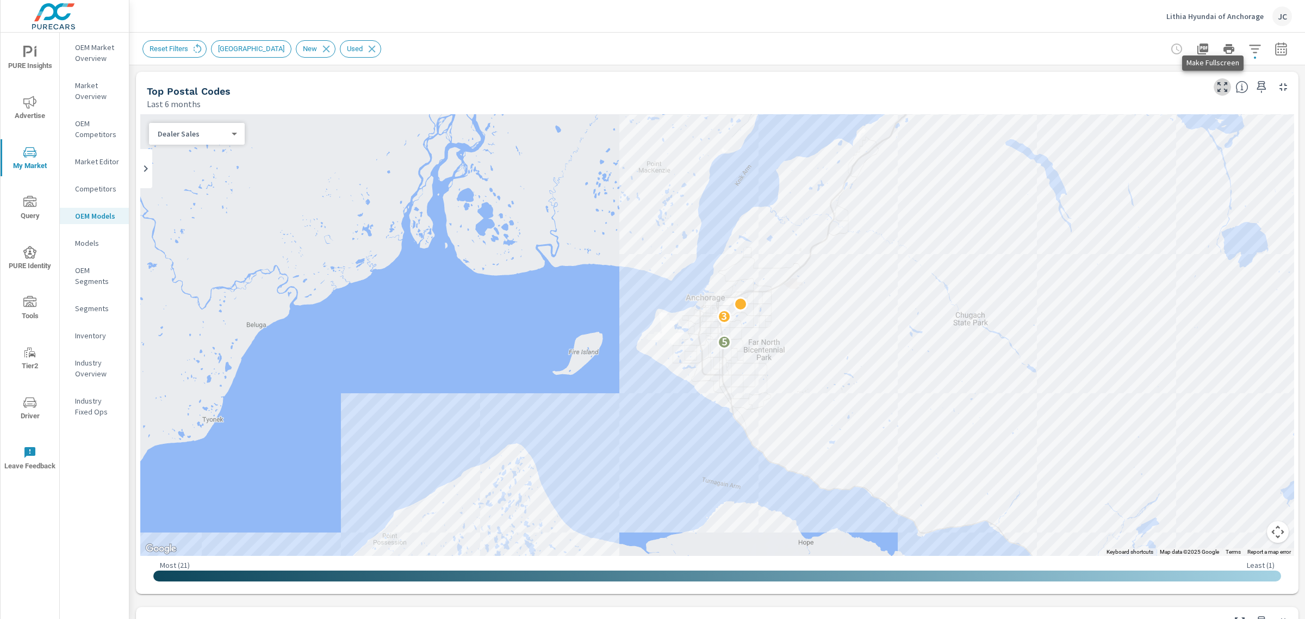
click at [1216, 79] on button "button" at bounding box center [1221, 86] width 17 height 17
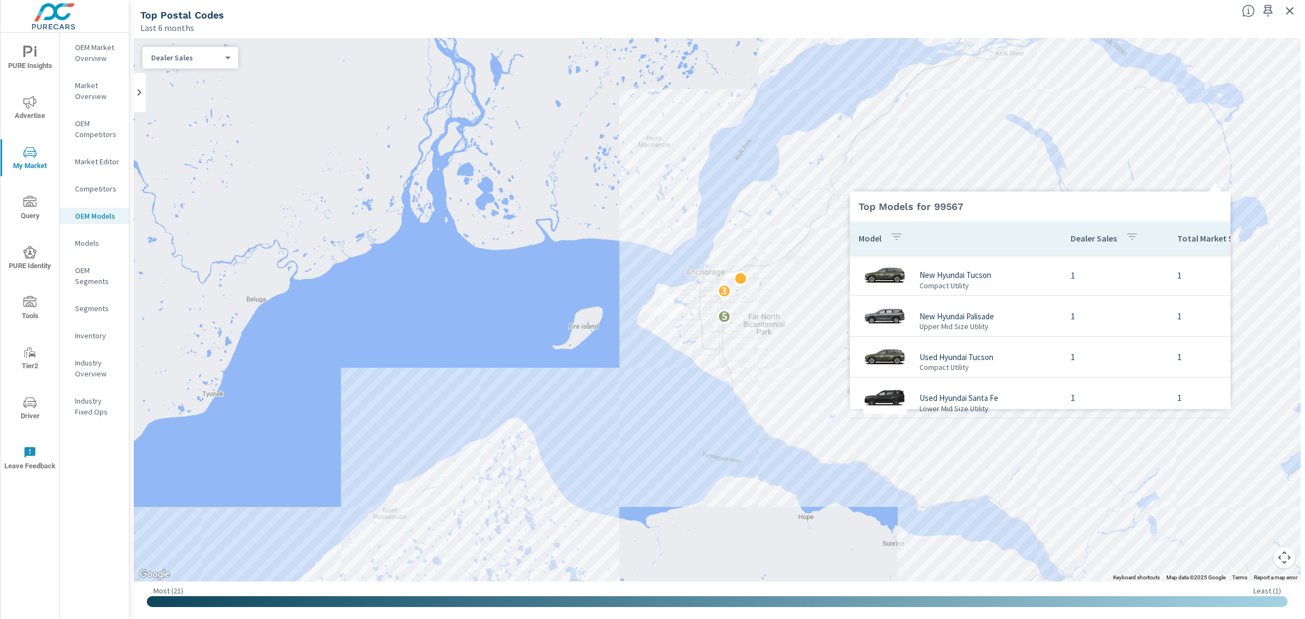
scroll to position [52, 0]
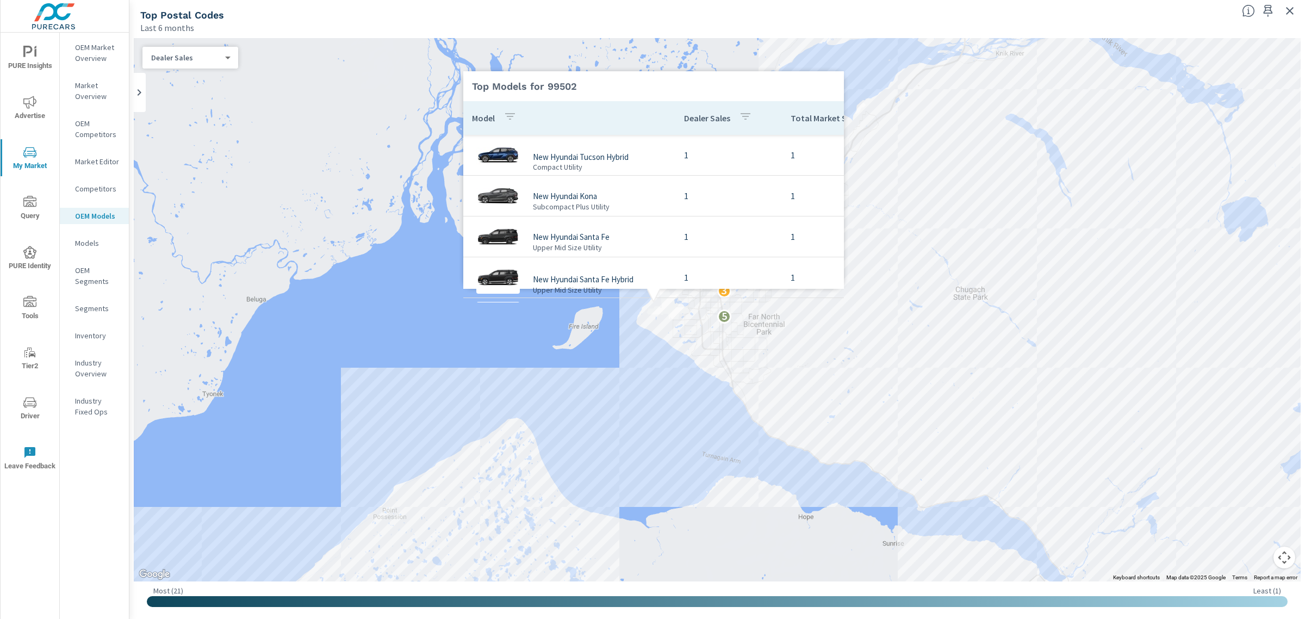
scroll to position [53, 0]
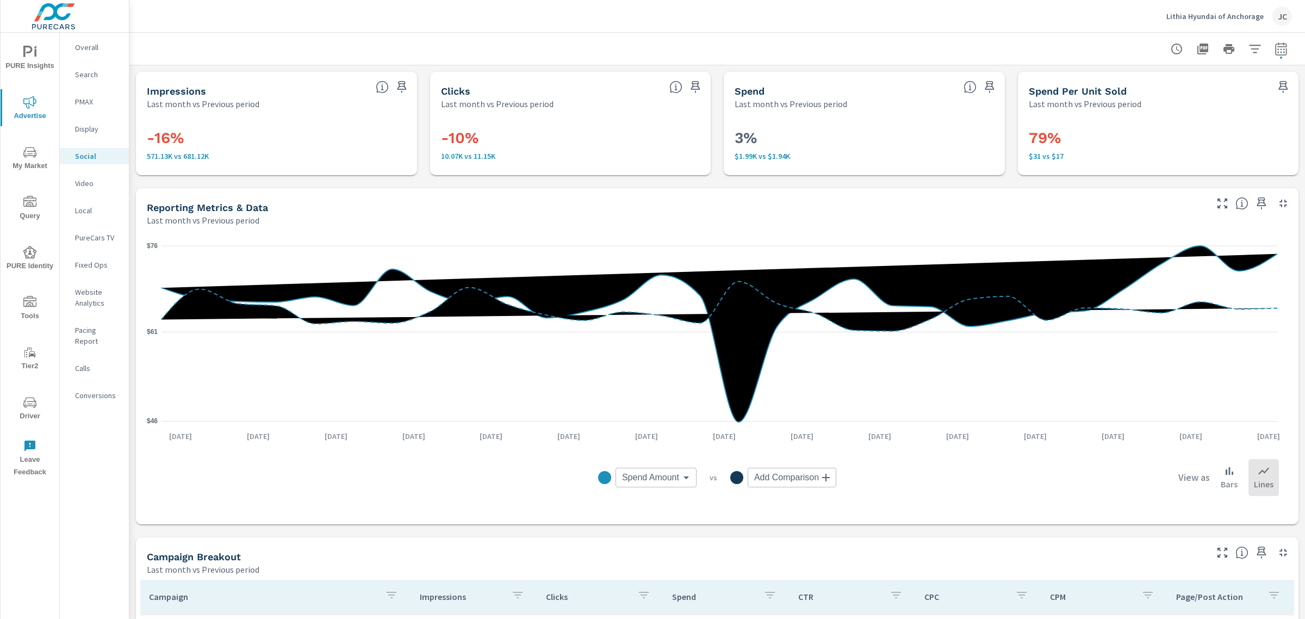
scroll to position [377, 0]
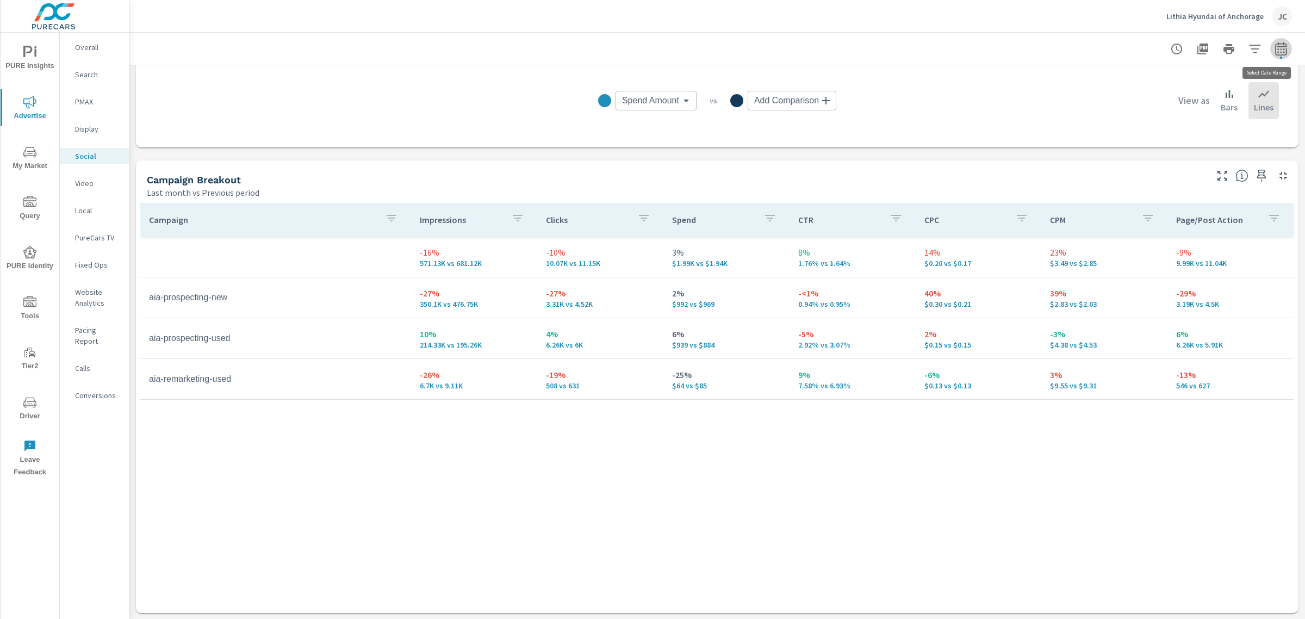
click at [1274, 51] on icon "button" at bounding box center [1280, 48] width 13 height 13
select select "Last month"
select select "Previous period"
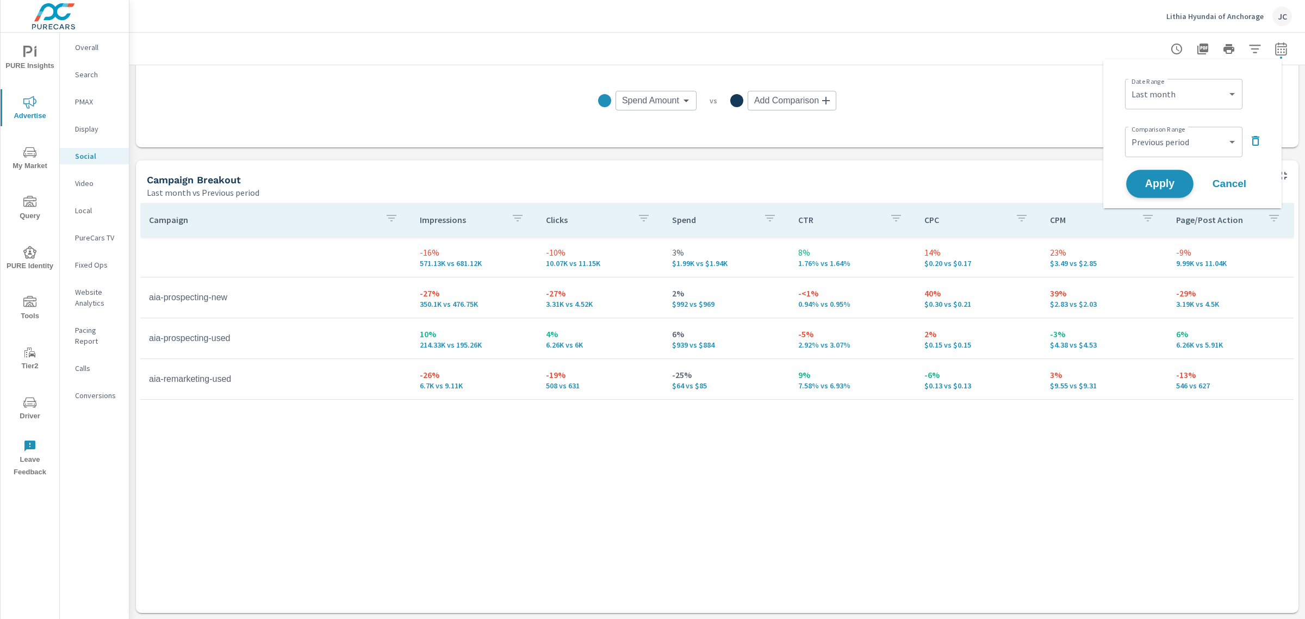
click at [1181, 191] on button "Apply" at bounding box center [1159, 184] width 67 height 28
